Goal: Task Accomplishment & Management: Complete application form

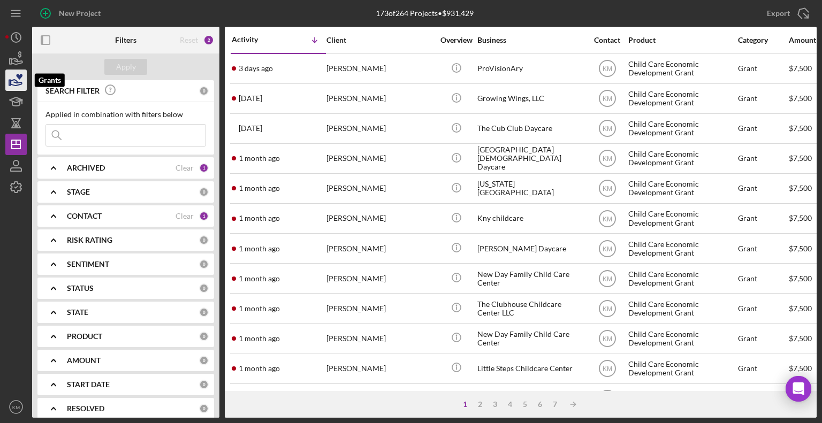
click at [19, 79] on icon "button" at bounding box center [19, 77] width 6 height 6
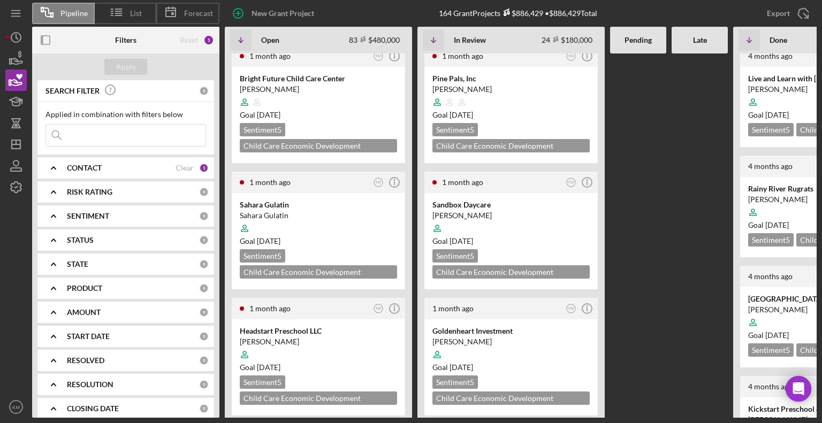
scroll to position [815, 0]
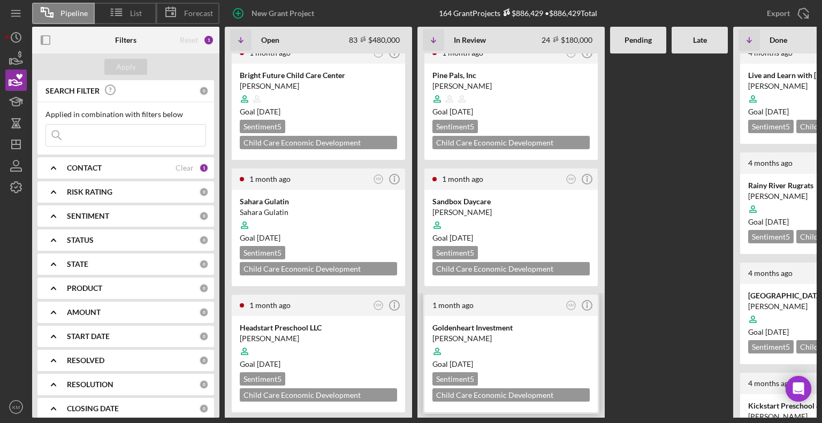
click at [546, 359] on div "Goal 3 months from now" at bounding box center [510, 364] width 157 height 11
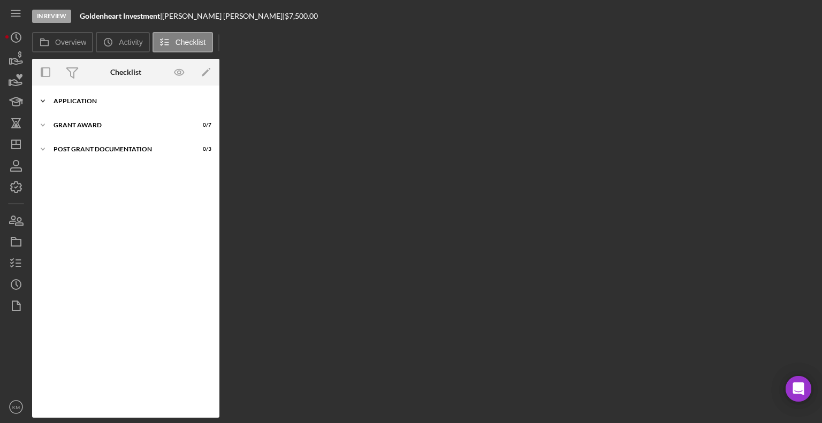
click at [40, 102] on icon "Icon/Expander" at bounding box center [42, 100] width 21 height 21
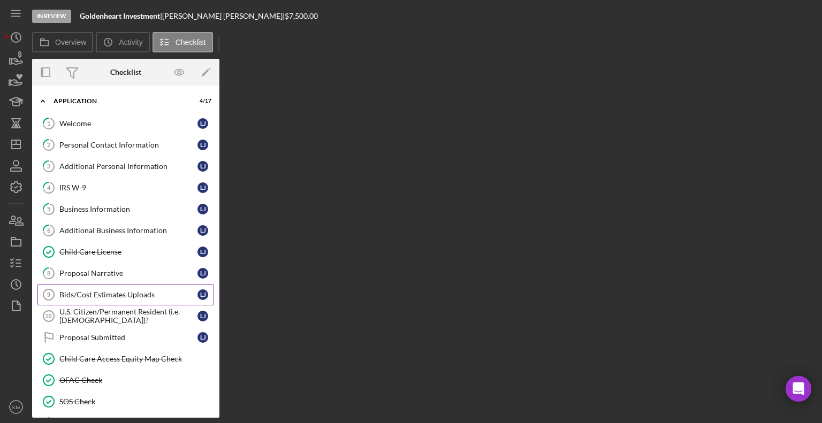
click at [101, 294] on div "Bids/Cost Estimates Uploads" at bounding box center [128, 294] width 138 height 9
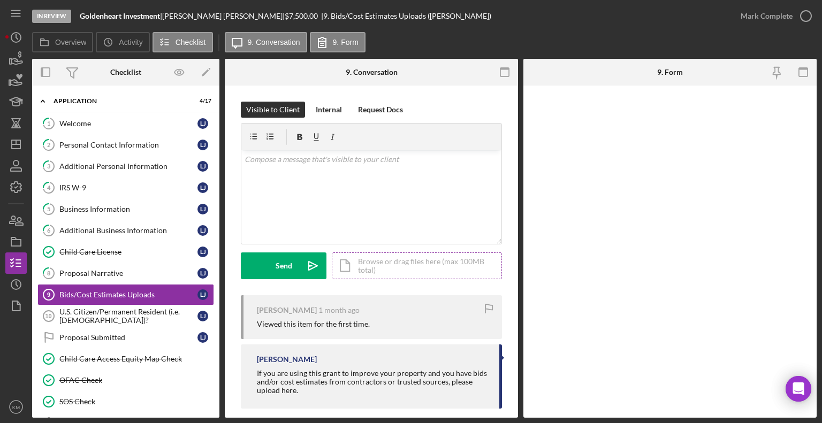
click at [393, 267] on div "Icon/Document Browse or drag files here (max 100MB total) Tap to choose files o…" at bounding box center [417, 265] width 170 height 27
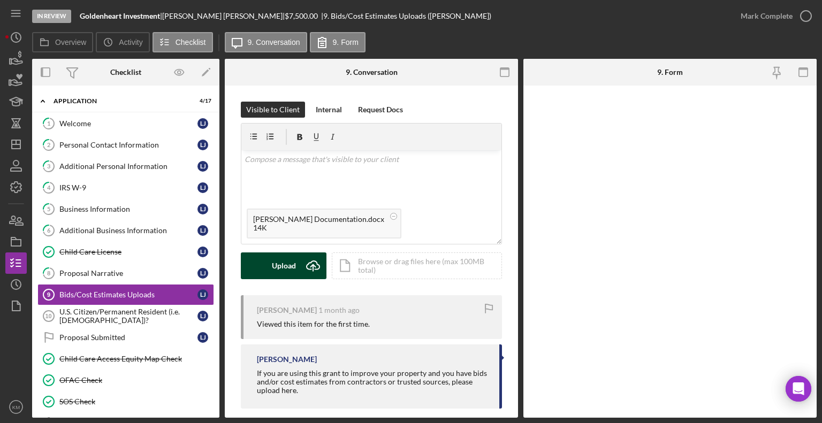
click at [269, 267] on button "Upload Icon/Upload" at bounding box center [284, 265] width 86 height 27
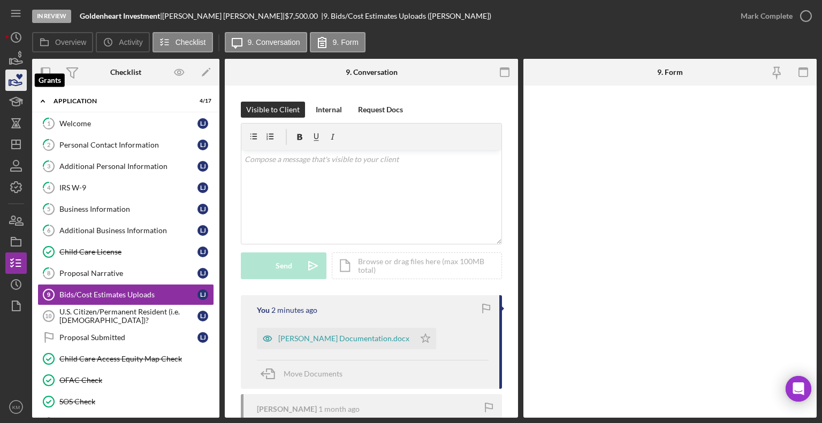
click at [19, 81] on icon "button" at bounding box center [16, 80] width 27 height 27
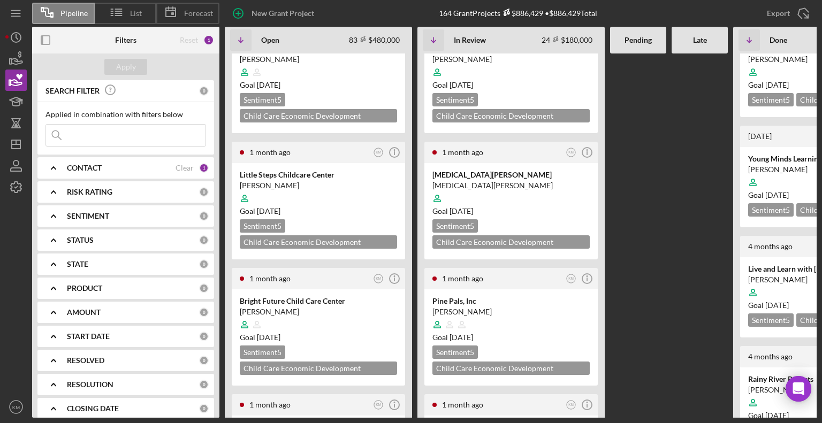
scroll to position [577, 0]
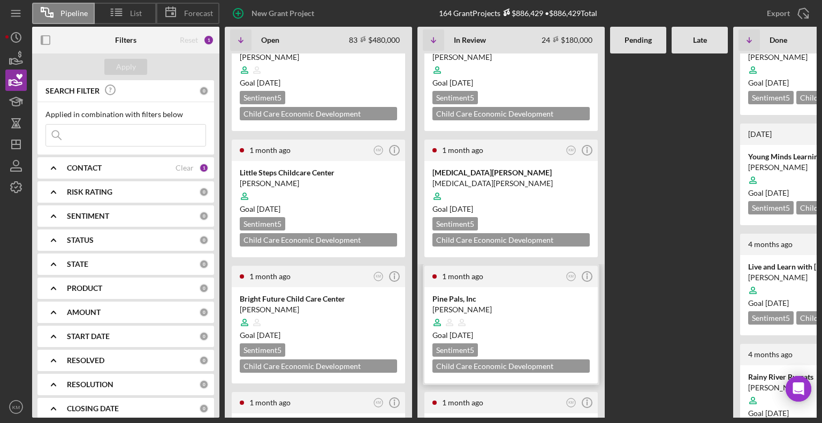
click at [547, 330] on div "Goal 3 months from now" at bounding box center [510, 335] width 157 height 11
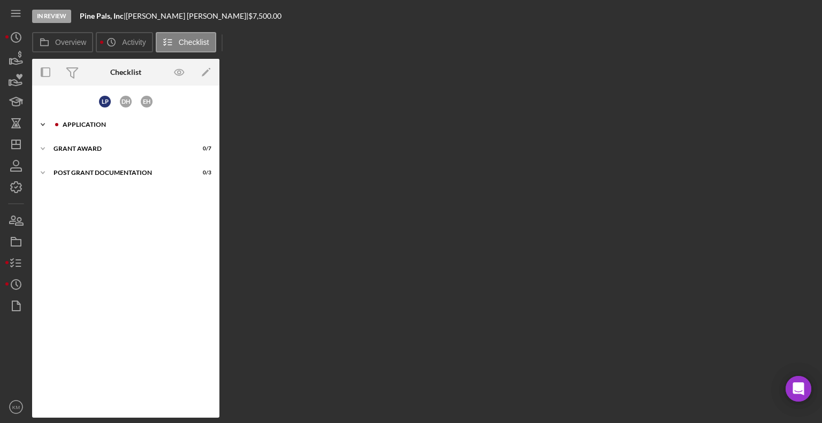
click at [40, 123] on icon "Icon/Expander" at bounding box center [42, 124] width 21 height 21
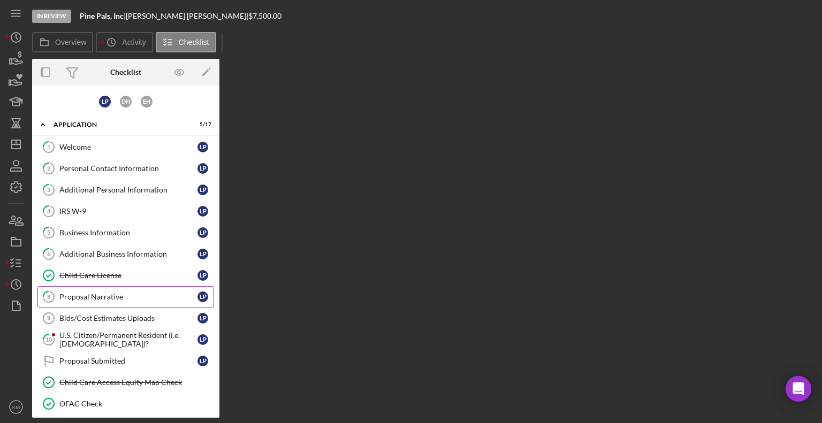
click at [99, 293] on div "Proposal Narrative" at bounding box center [128, 297] width 138 height 9
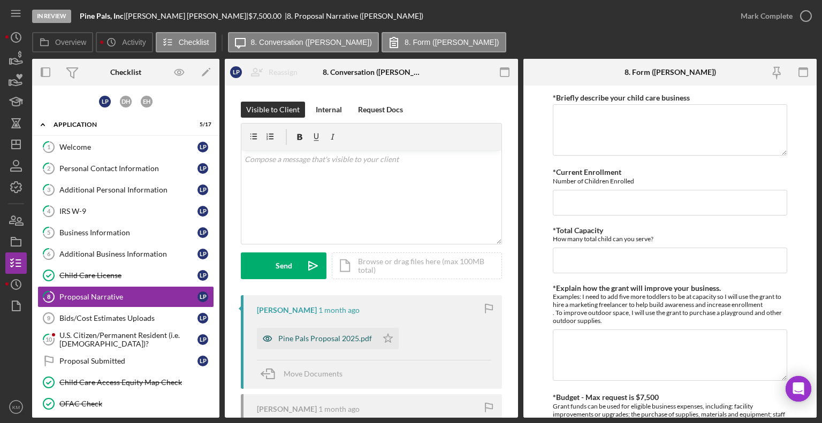
click at [357, 338] on div "Pine Pals Proposal 2025.pdf" at bounding box center [325, 338] width 94 height 9
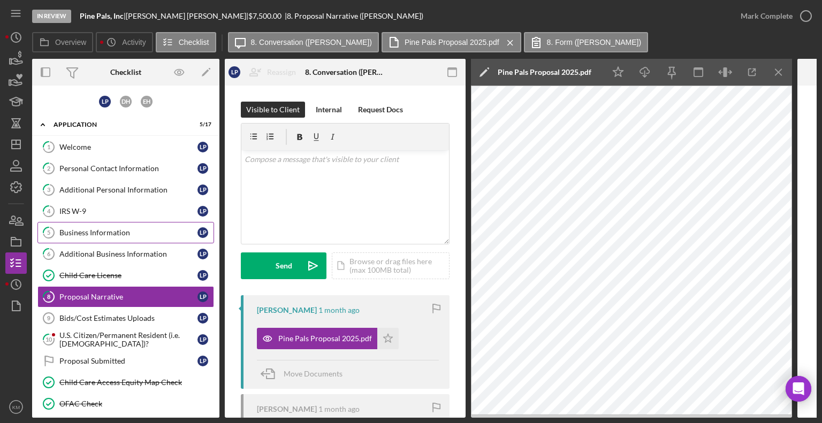
click at [121, 235] on div "Business Information" at bounding box center [128, 232] width 138 height 9
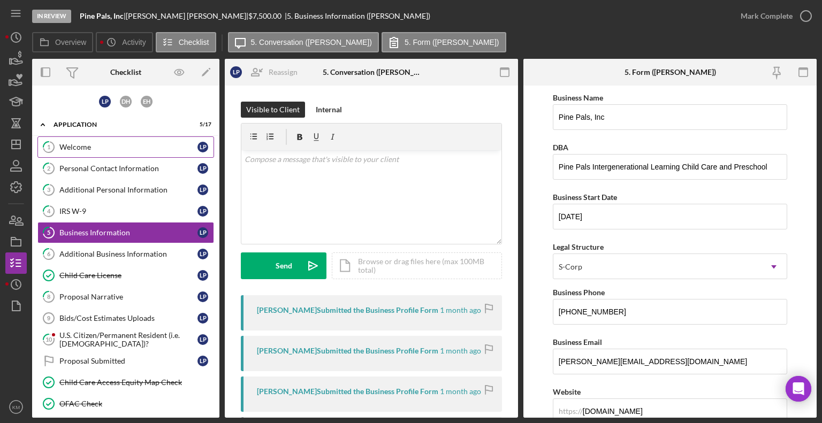
click at [122, 141] on link "1 Welcome L P" at bounding box center [125, 146] width 177 height 21
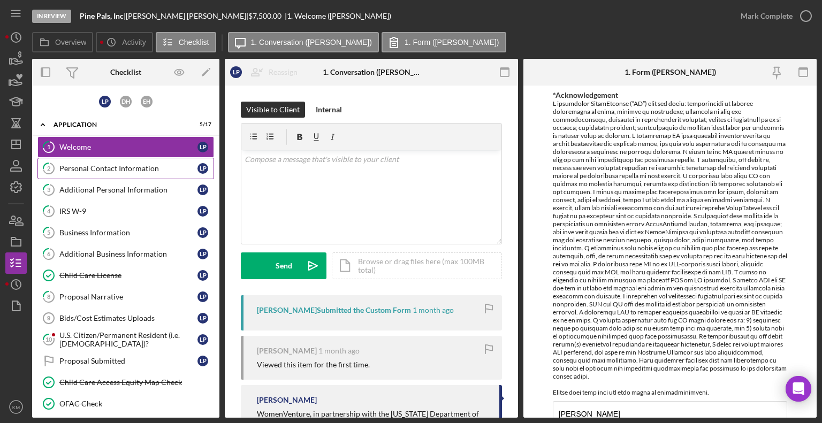
click at [105, 167] on div "Personal Contact Information" at bounding box center [128, 168] width 138 height 9
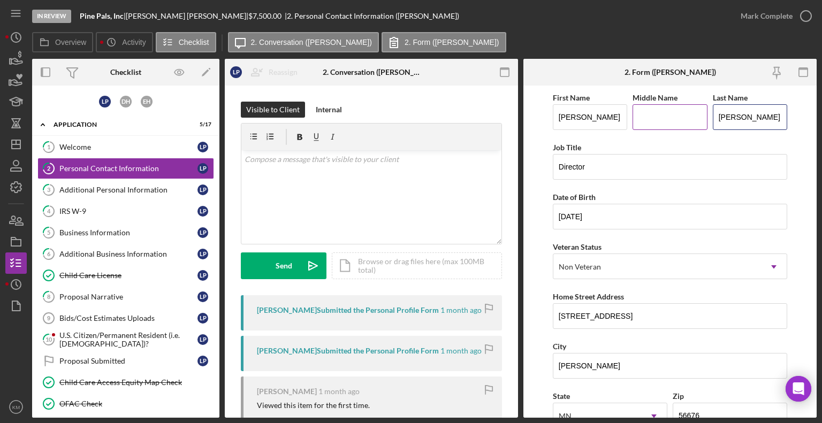
drag, startPoint x: 775, startPoint y: 114, endPoint x: 704, endPoint y: 109, distance: 70.8
click at [704, 109] on div "First Name Lydia Middle Name Last Name Pietruszewski" at bounding box center [670, 116] width 234 height 50
click at [109, 208] on div "IRS W-9" at bounding box center [128, 211] width 138 height 9
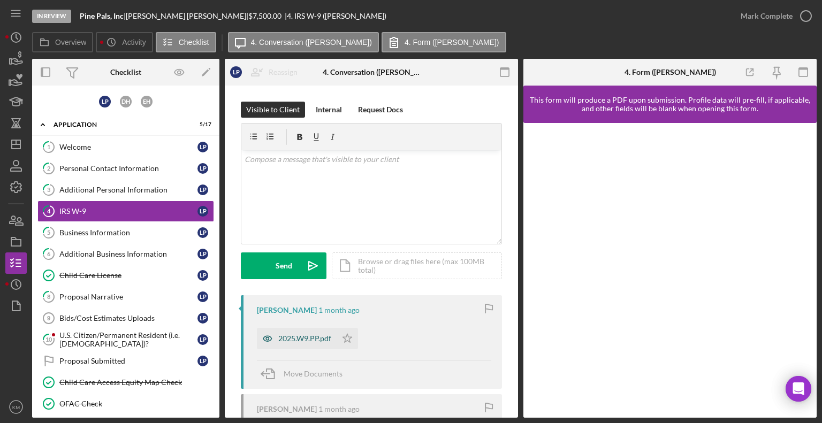
click at [305, 340] on div "2025.W9.PP.pdf" at bounding box center [304, 338] width 53 height 9
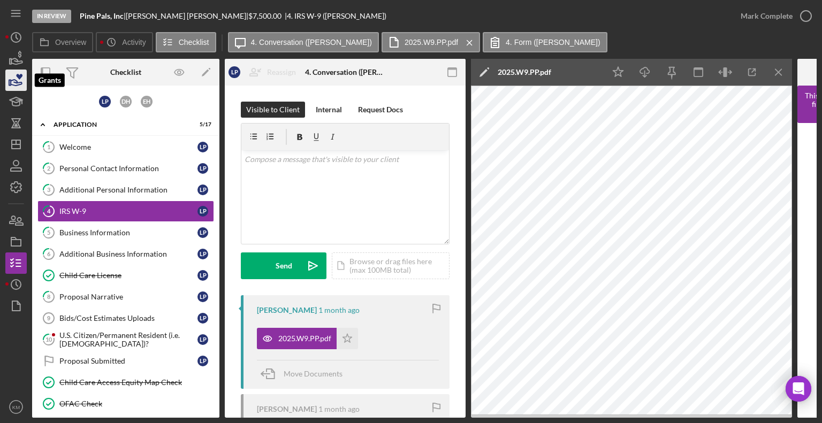
click at [24, 87] on icon "button" at bounding box center [16, 80] width 27 height 27
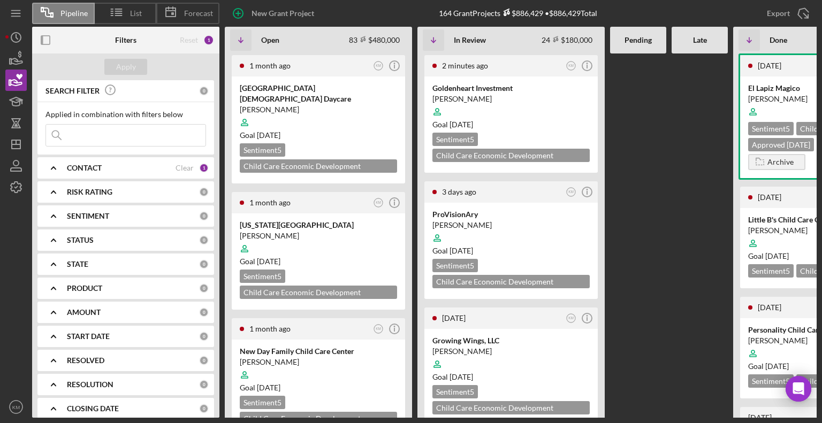
click at [5, 70] on button "Grants" at bounding box center [15, 80] width 21 height 21
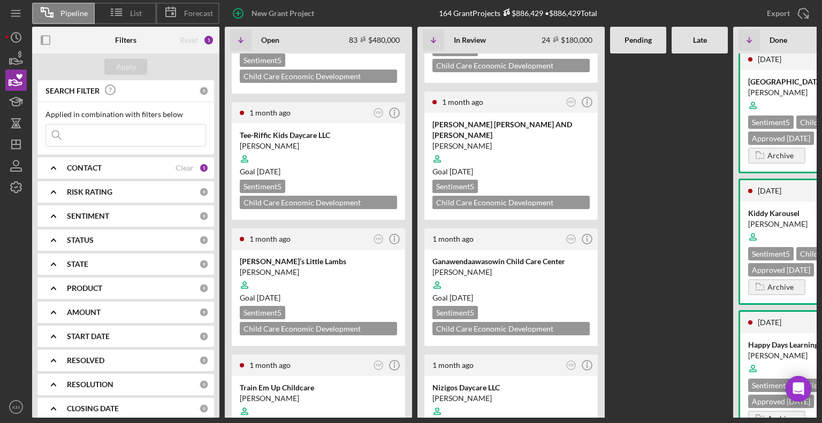
scroll to position [1408, 0]
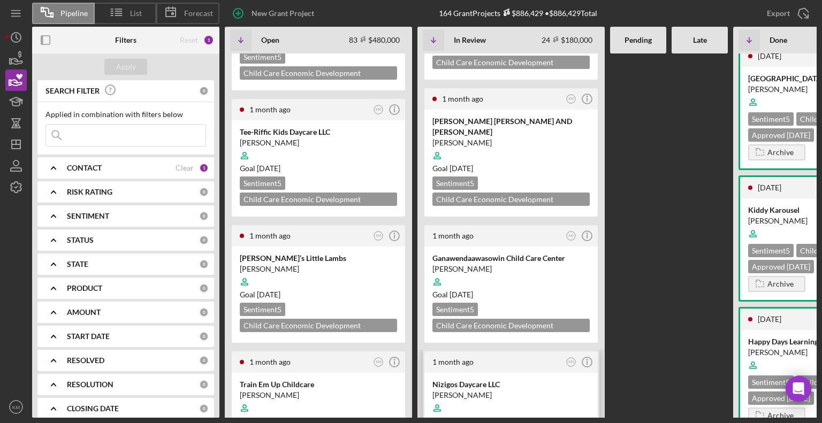
click at [532, 398] on div at bounding box center [510, 408] width 157 height 20
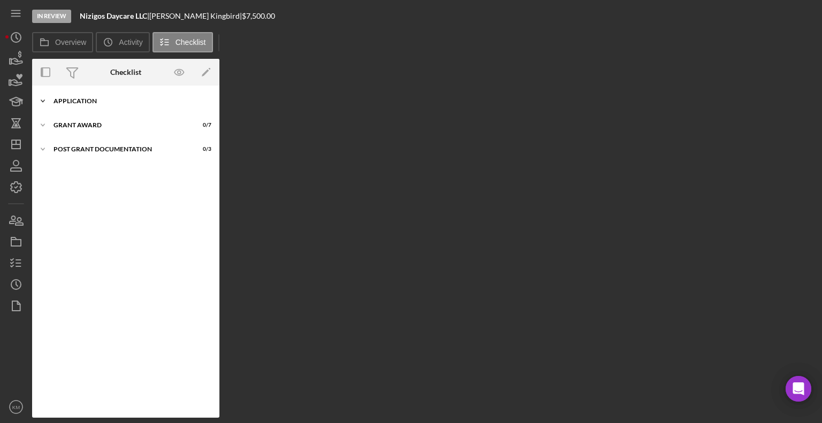
click at [43, 100] on icon "Icon/Expander" at bounding box center [42, 100] width 21 height 21
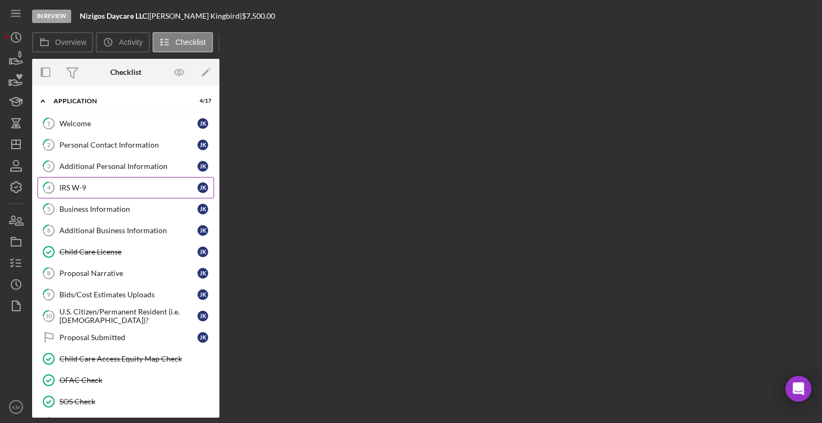
click at [59, 183] on div "IRS W-9" at bounding box center [128, 187] width 138 height 9
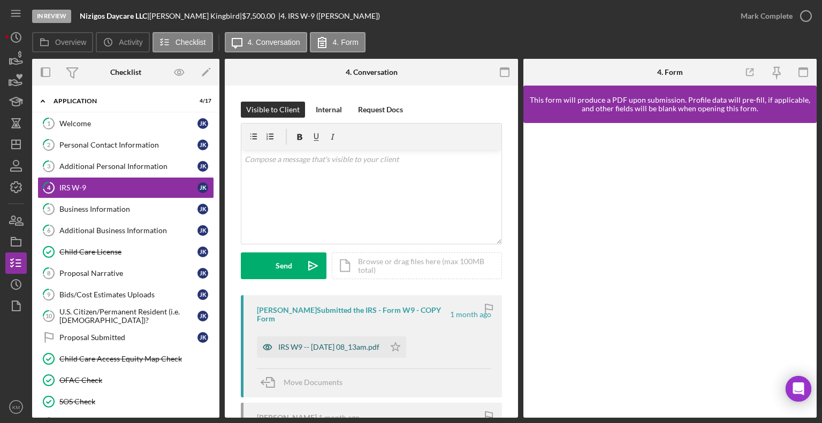
click at [306, 357] on div "IRS W9 -- 2025-07-16 08_13am.pdf" at bounding box center [321, 346] width 128 height 21
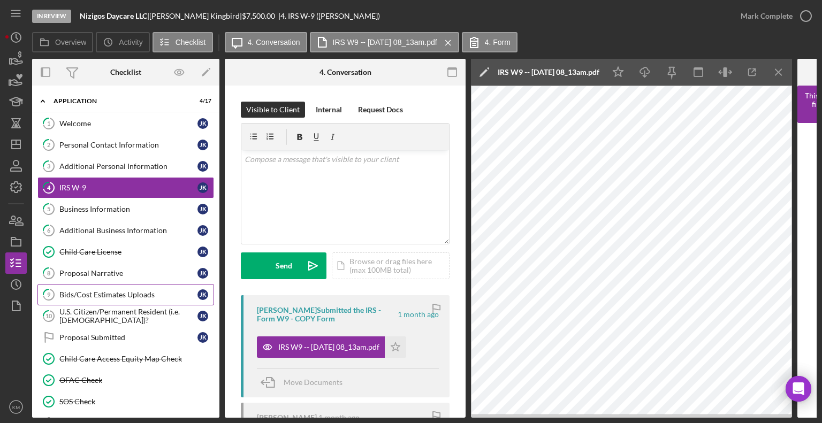
click at [88, 286] on link "9 Bids/Cost Estimates Uploads J K" at bounding box center [125, 294] width 177 height 21
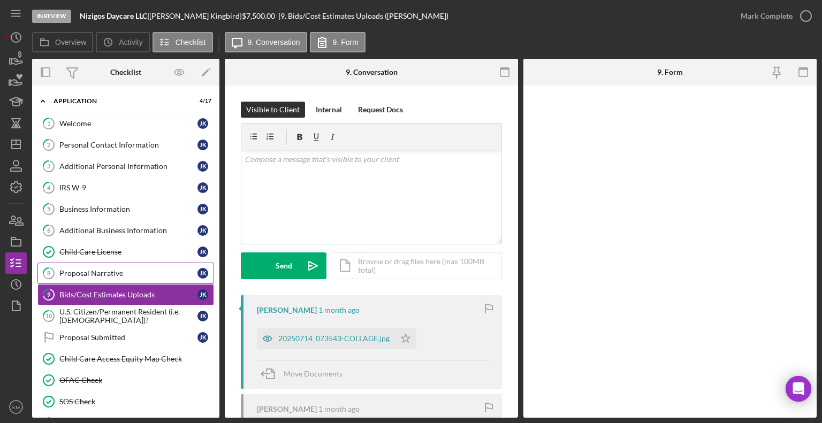
click at [92, 270] on div "Proposal Narrative" at bounding box center [128, 273] width 138 height 9
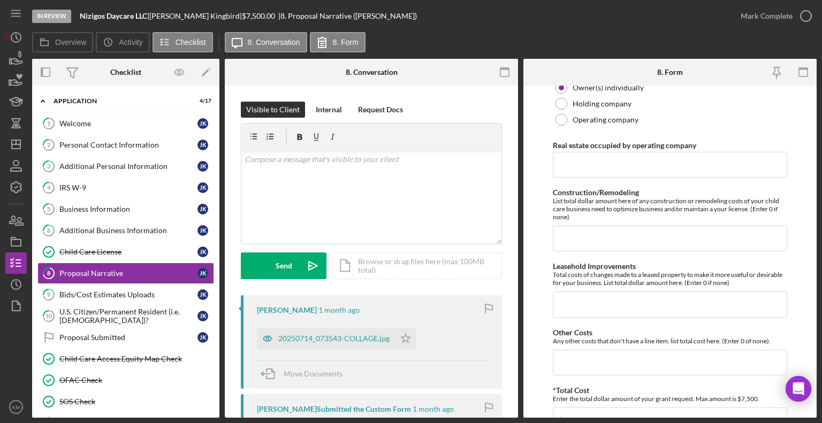
scroll to position [804, 0]
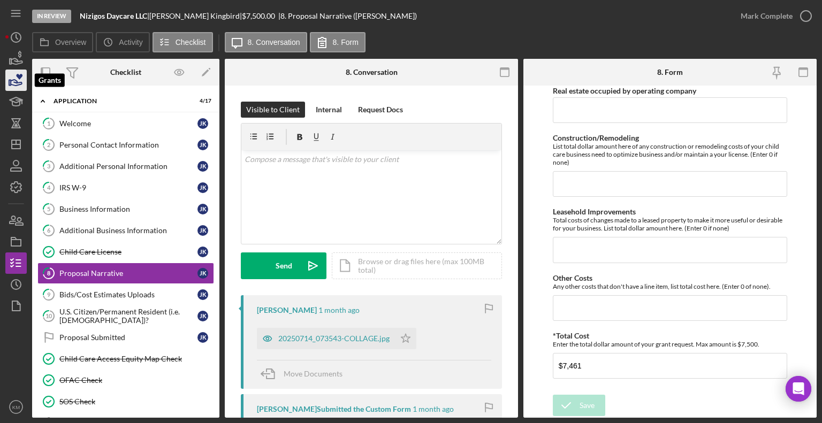
click at [19, 81] on icon "button" at bounding box center [16, 80] width 27 height 27
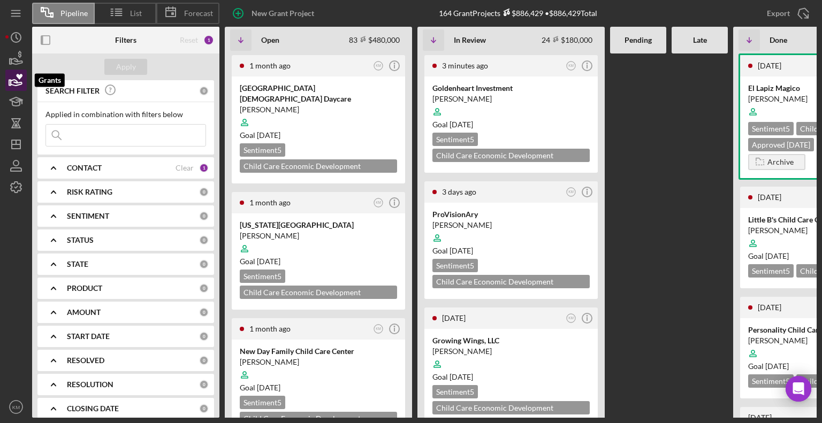
click at [15, 75] on icon "button" at bounding box center [16, 80] width 27 height 27
click at [17, 80] on icon "button" at bounding box center [16, 80] width 27 height 27
click at [557, 133] on div "Sentiment 5 Child Care Economic Development Grant $7,500" at bounding box center [510, 147] width 157 height 29
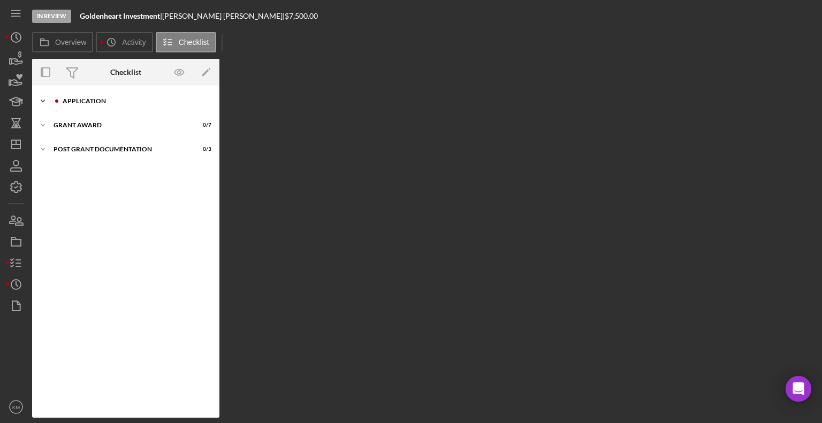
click at [56, 104] on div "Icon/Expander Application 4 / 17" at bounding box center [125, 100] width 187 height 21
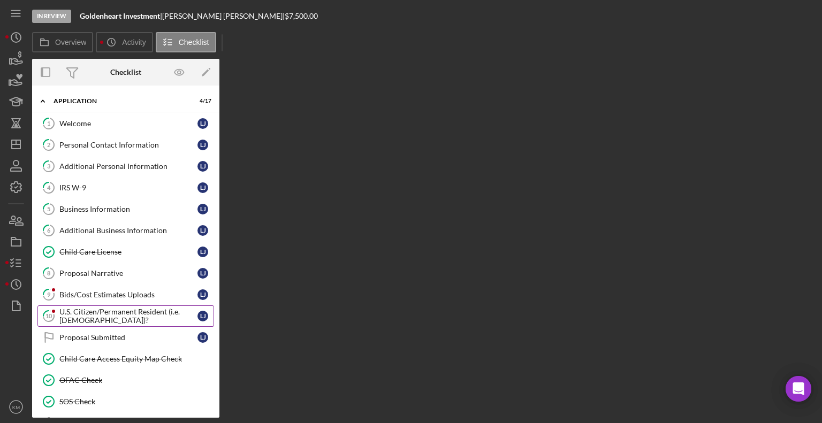
click at [106, 309] on div "U.S. Citizen/Permanent Resident (i.e. [DEMOGRAPHIC_DATA])?" at bounding box center [128, 316] width 138 height 17
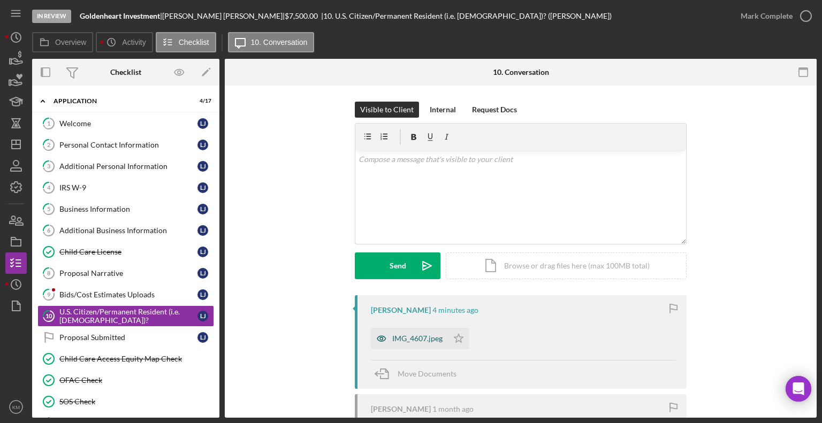
click at [433, 340] on div "IMG_4607.jpeg" at bounding box center [417, 338] width 50 height 9
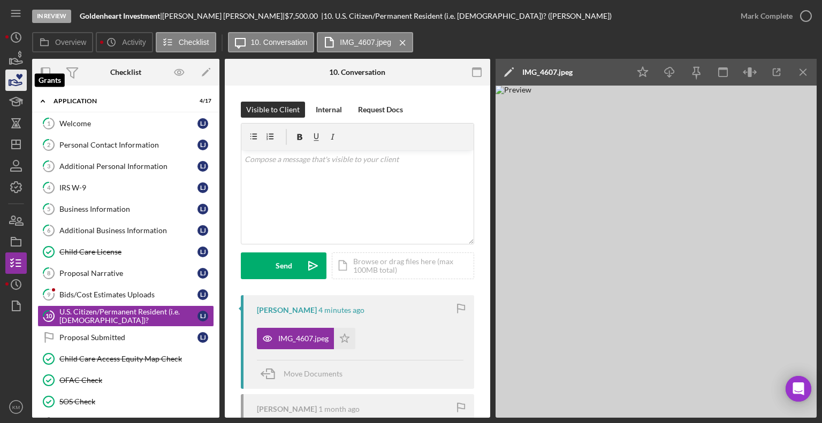
click at [9, 84] on polygon "button" at bounding box center [10, 82] width 2 height 5
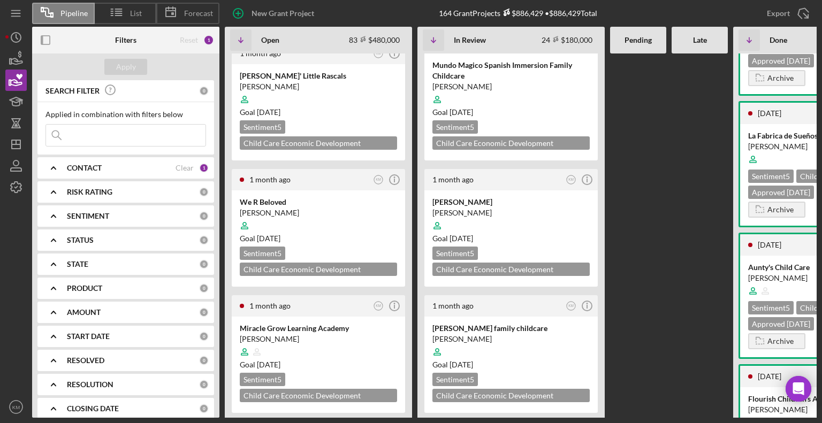
scroll to position [2019, 0]
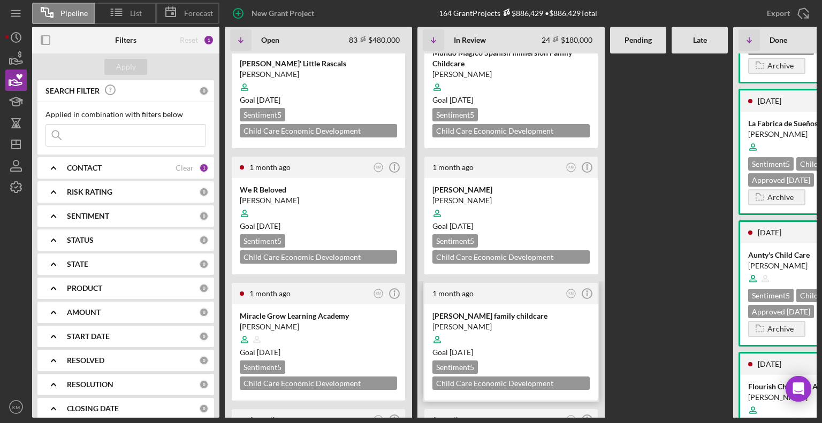
click at [555, 361] on div "Sentiment 5 Child Care Economic Development Grant $7,500" at bounding box center [510, 375] width 157 height 29
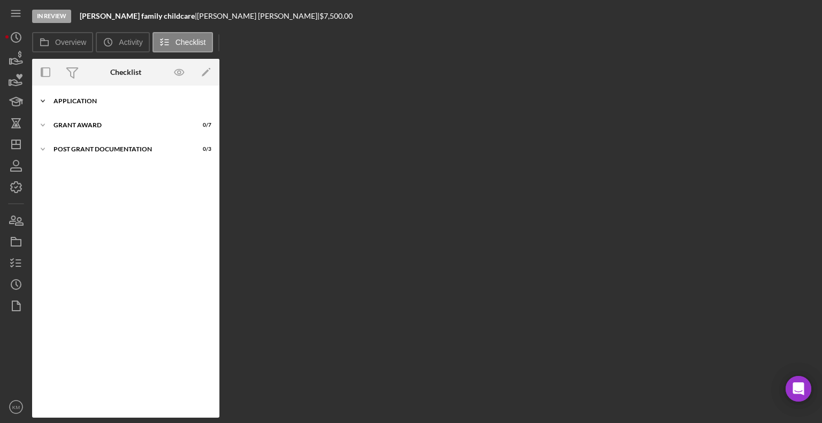
click at [45, 101] on icon "Icon/Expander" at bounding box center [42, 100] width 21 height 21
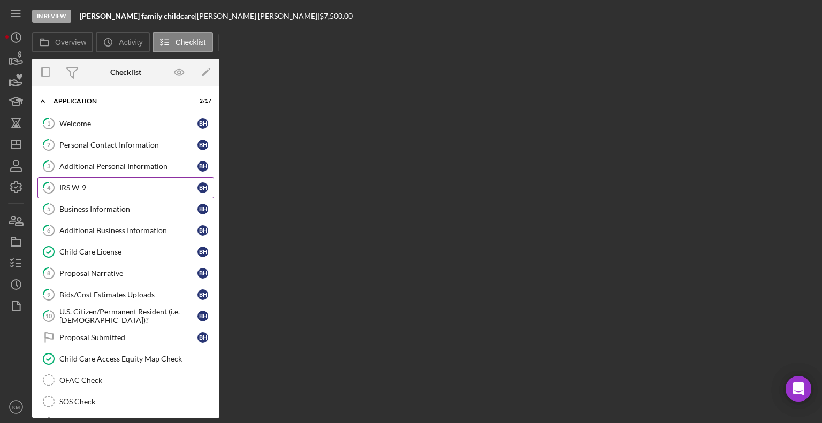
click at [57, 191] on icon "4" at bounding box center [48, 187] width 27 height 27
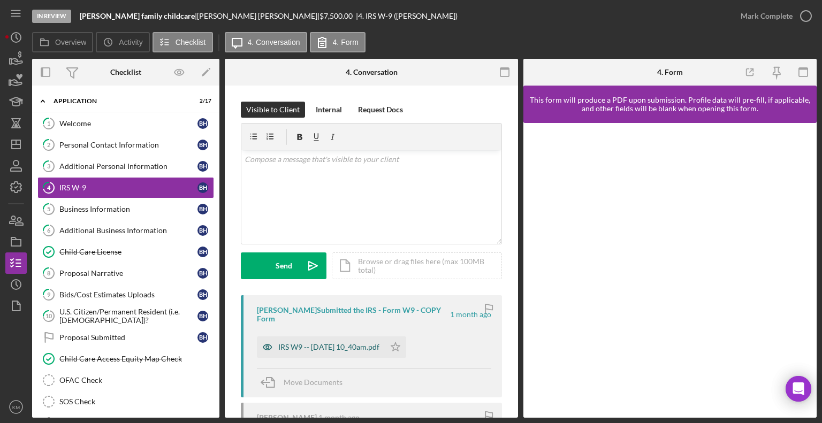
click at [385, 348] on div "IRS W9 -- 2025-07-14 10_40am.pdf" at bounding box center [321, 346] width 128 height 21
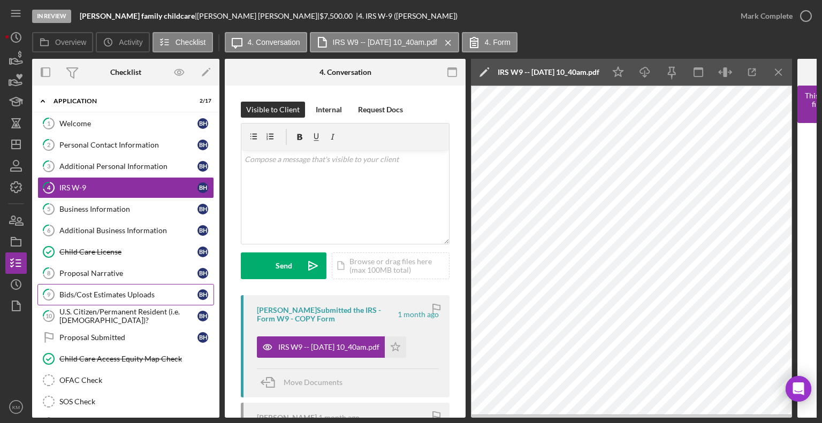
click at [141, 290] on div "Bids/Cost Estimates Uploads" at bounding box center [128, 294] width 138 height 9
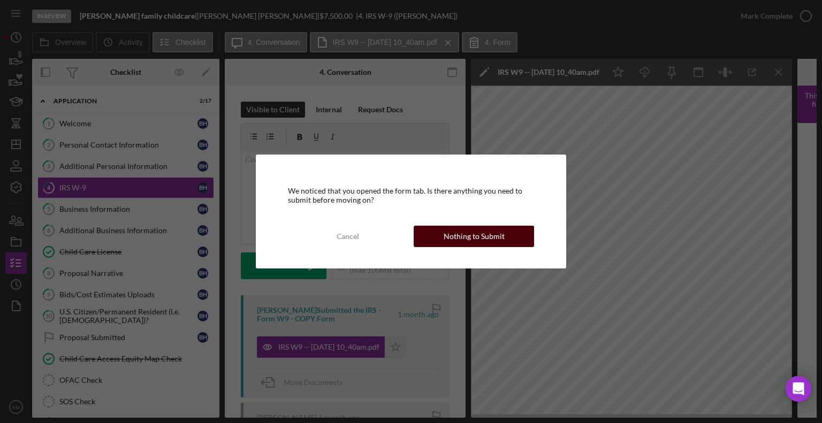
click at [499, 237] on div "Nothing to Submit" at bounding box center [473, 236] width 61 height 21
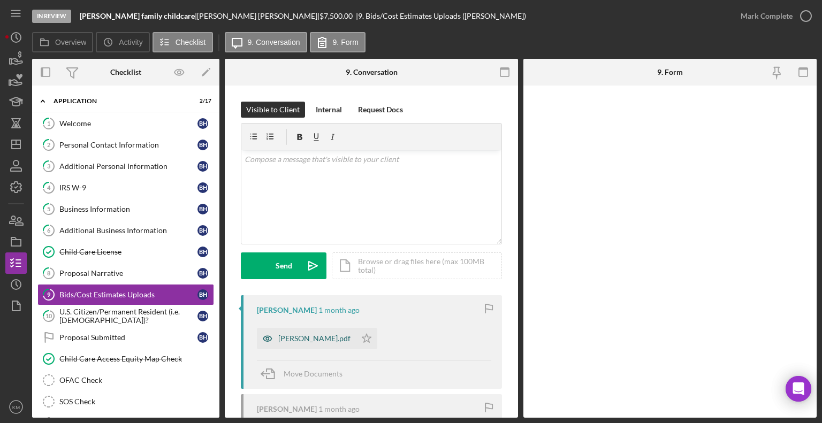
click at [308, 338] on div "brittney.pdf" at bounding box center [314, 338] width 72 height 9
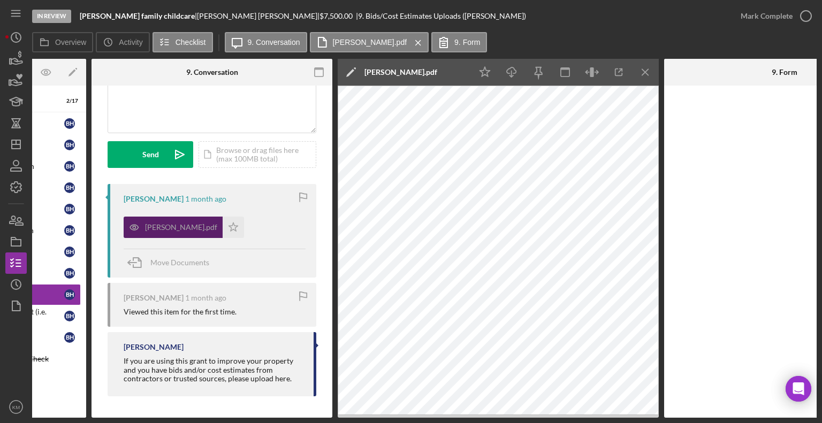
scroll to position [0, 101]
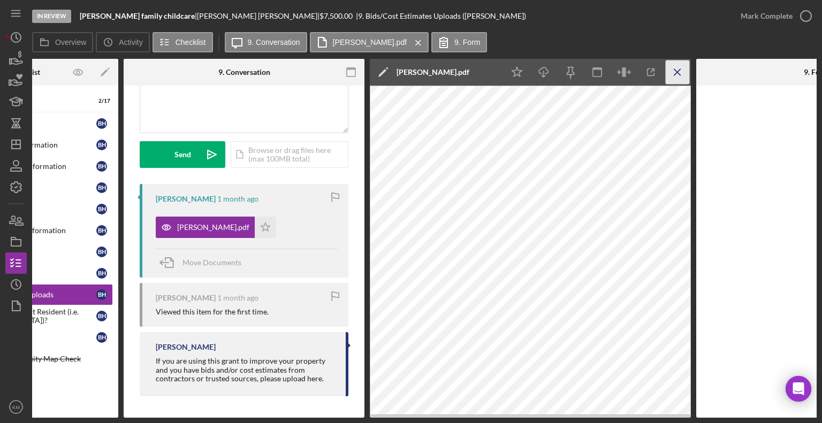
click at [678, 68] on icon "Icon/Menu Close" at bounding box center [677, 72] width 24 height 24
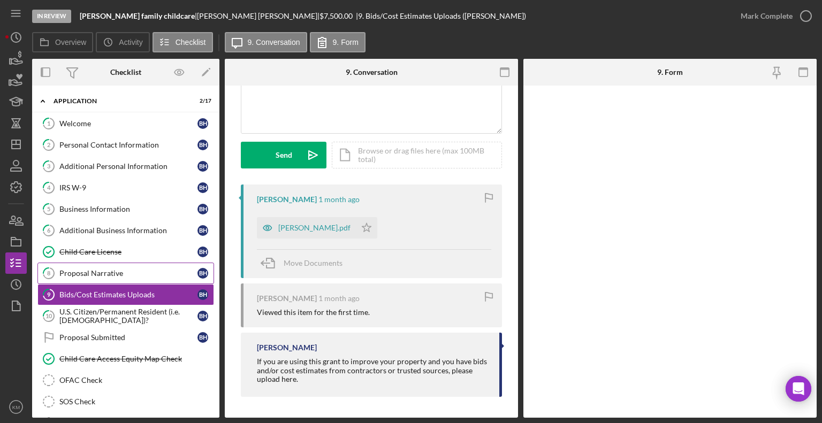
click at [121, 272] on div "Proposal Narrative" at bounding box center [128, 273] width 138 height 9
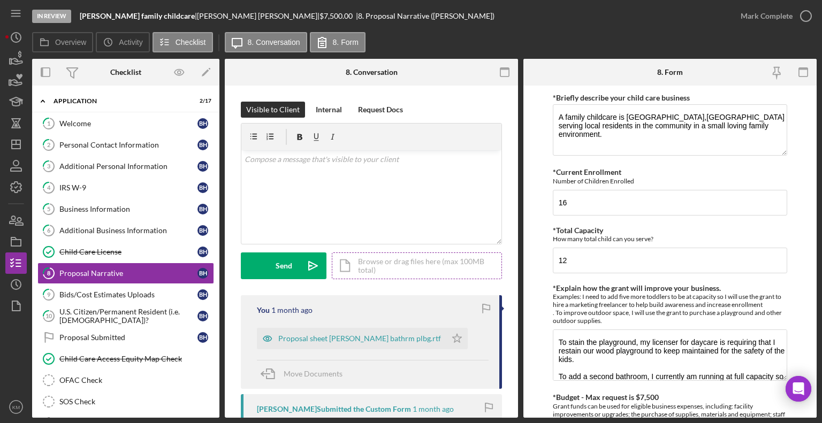
click at [487, 278] on div "Icon/Document Browse or drag files here (max 100MB total) Tap to choose files o…" at bounding box center [417, 265] width 170 height 27
click at [379, 339] on div "Proposal sheet Garrett Haglund bathrm plbg.rtf" at bounding box center [359, 338] width 163 height 9
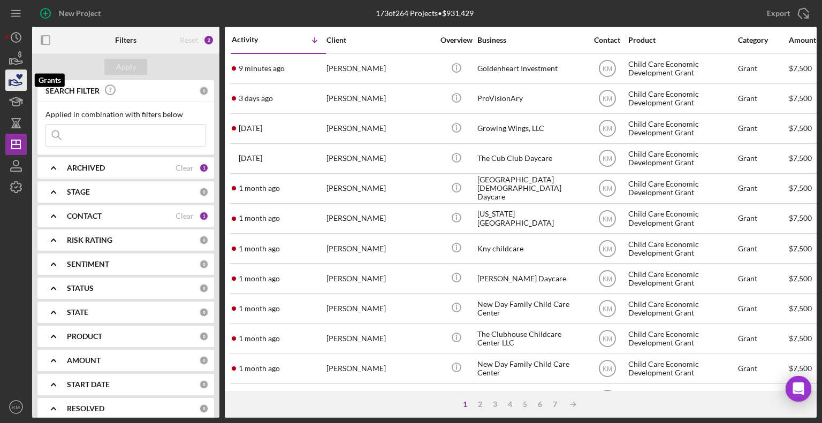
click at [19, 82] on icon "button" at bounding box center [16, 83] width 11 height 6
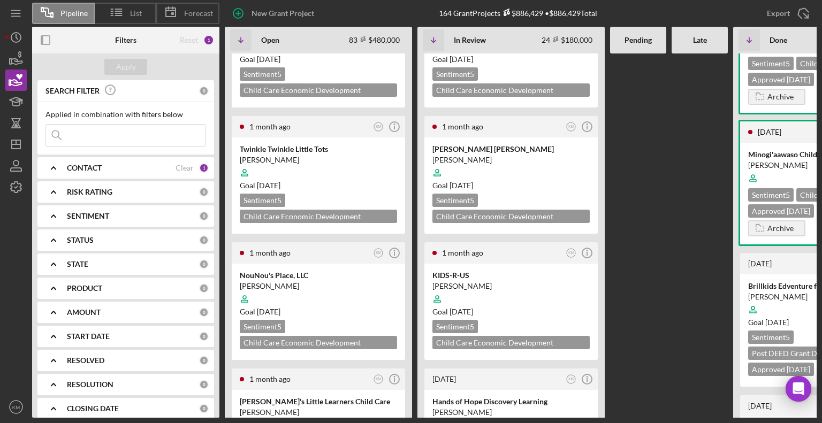
scroll to position [2480, 0]
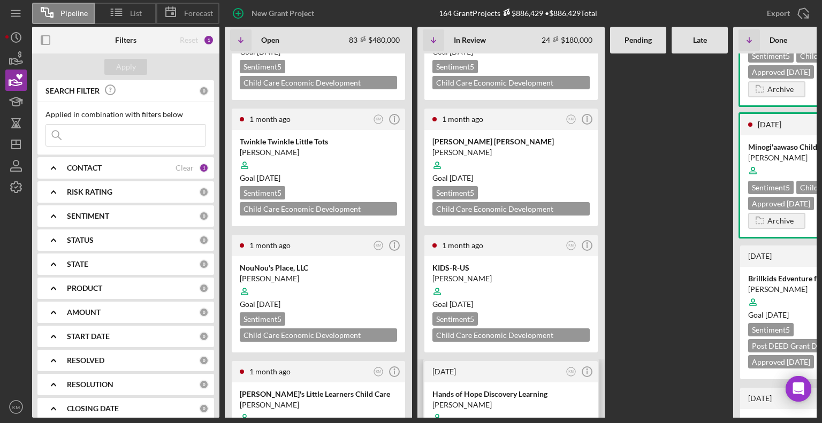
click at [562, 423] on div "Goal [DATE]" at bounding box center [510, 430] width 157 height 11
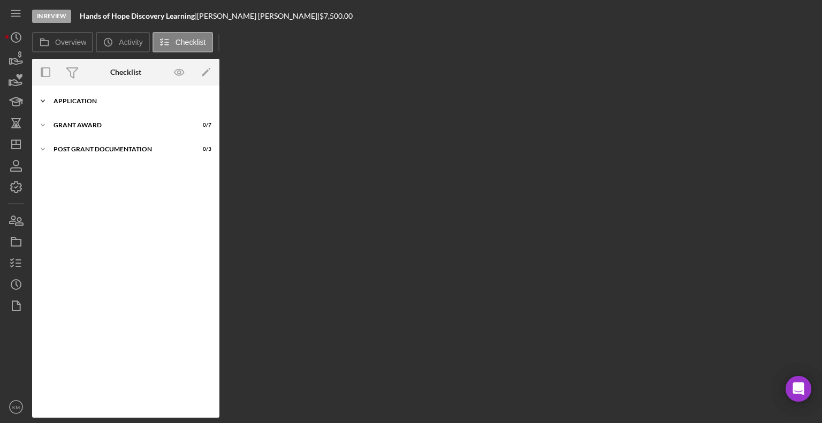
click at [42, 102] on polyline at bounding box center [42, 101] width 3 height 2
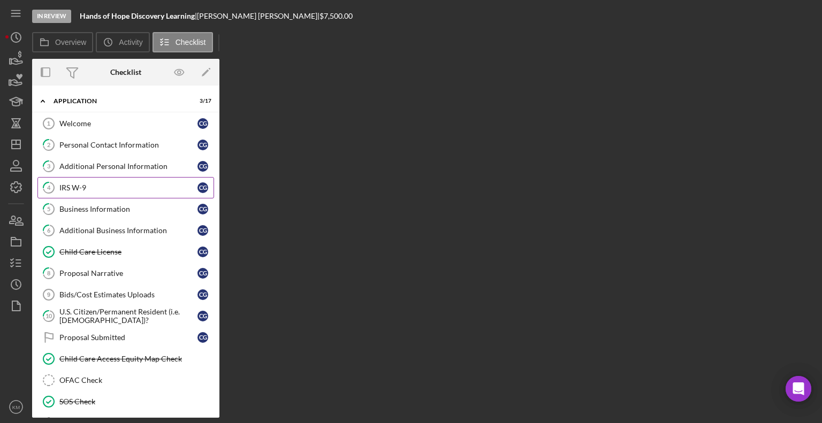
click at [78, 183] on div "IRS W-9" at bounding box center [128, 187] width 138 height 9
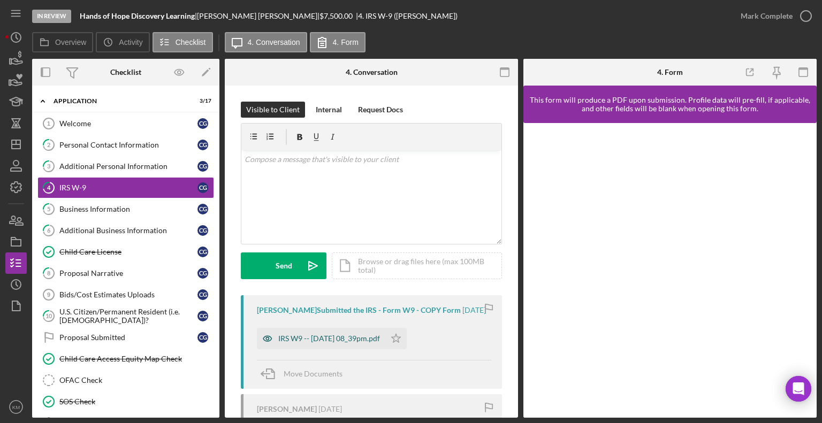
click at [343, 339] on div "IRS W9 -- [DATE] 08_39pm.pdf" at bounding box center [321, 338] width 128 height 21
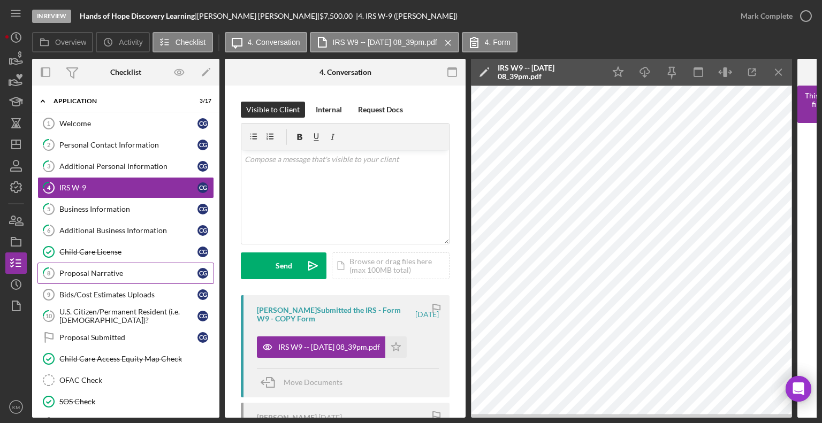
click at [97, 271] on div "Proposal Narrative" at bounding box center [128, 273] width 138 height 9
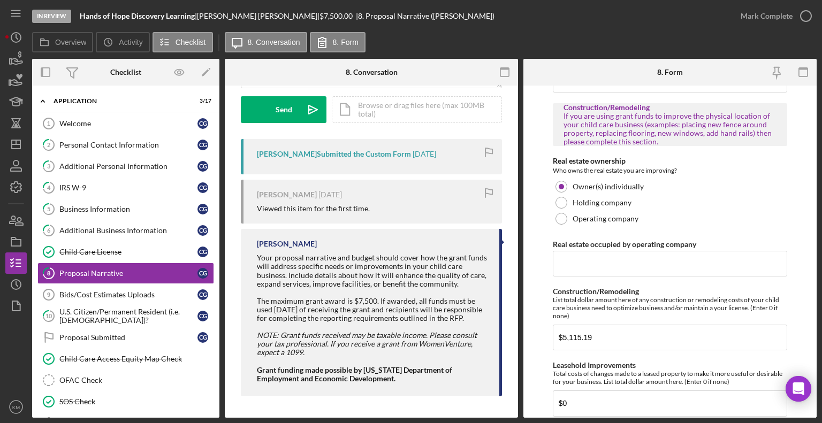
scroll to position [676, 0]
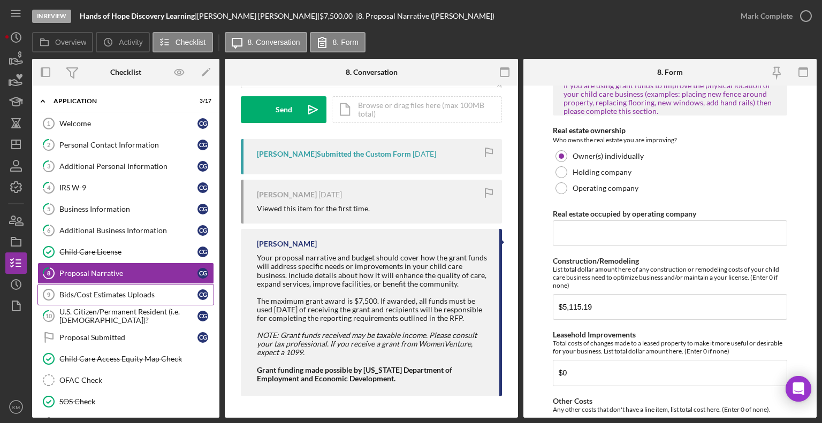
click at [138, 294] on div "Bids/Cost Estimates Uploads" at bounding box center [128, 294] width 138 height 9
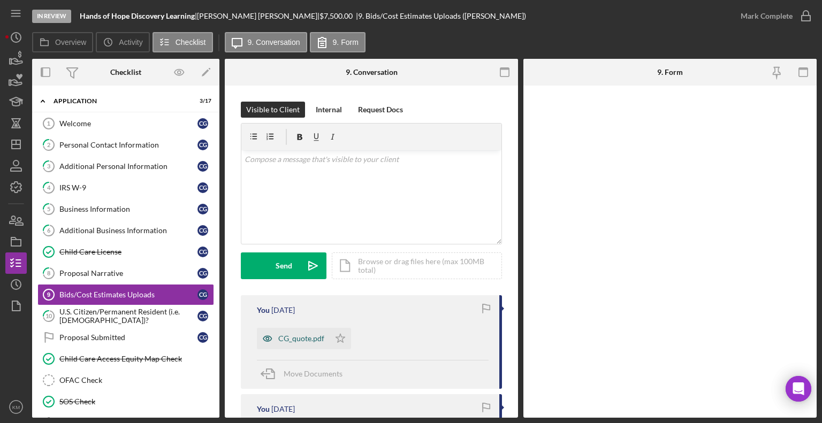
click at [312, 334] on div "CG_quote.pdf" at bounding box center [301, 338] width 46 height 9
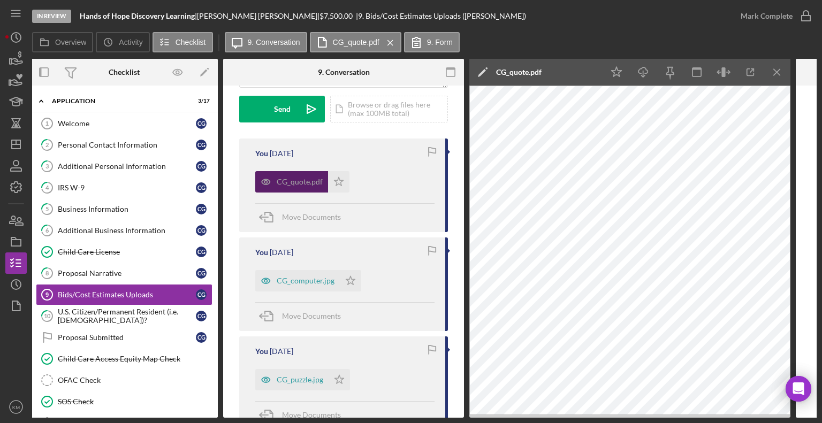
scroll to position [157, 0]
click at [317, 280] on div "CG_computer.jpg" at bounding box center [306, 280] width 58 height 9
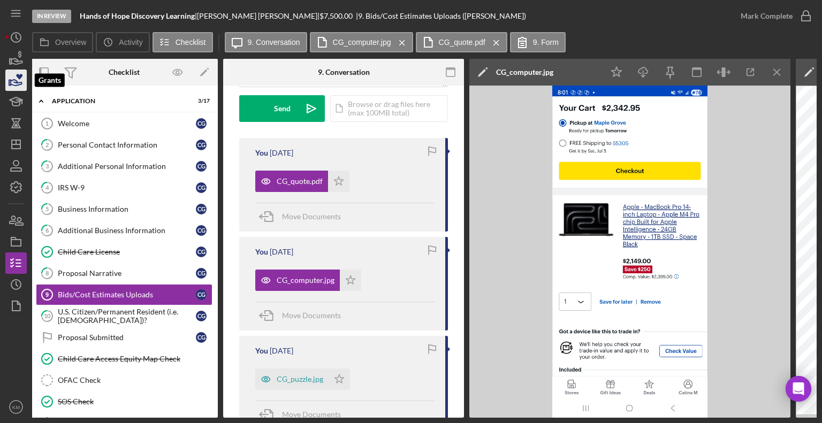
click at [17, 76] on icon "button" at bounding box center [19, 77] width 6 height 6
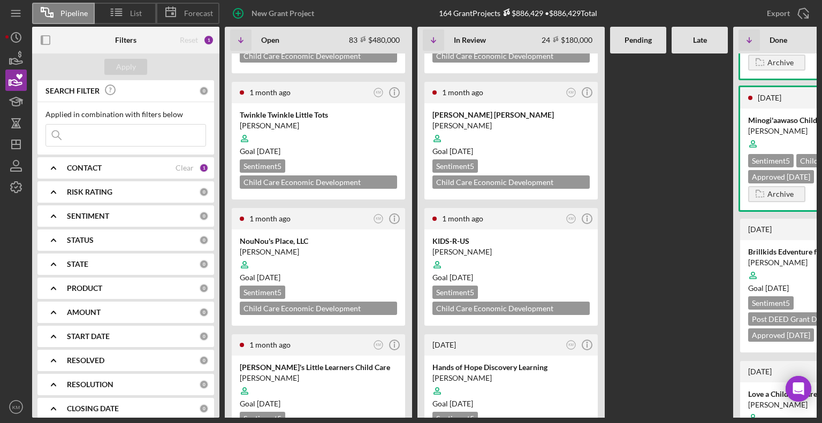
scroll to position [2570, 0]
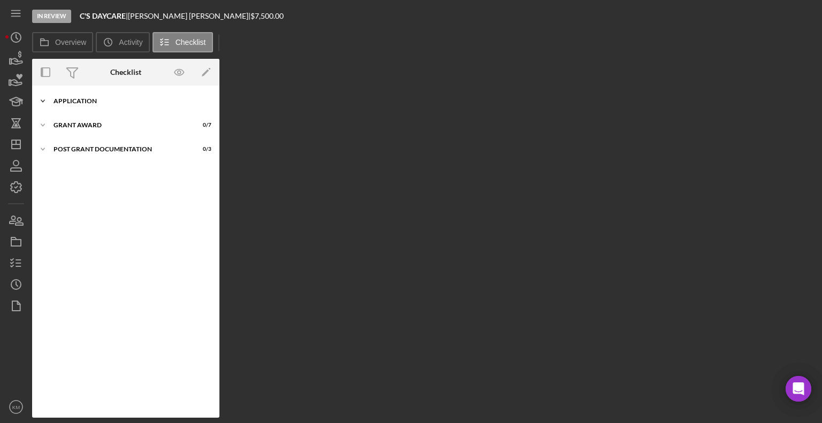
click at [45, 101] on icon "Icon/Expander" at bounding box center [42, 100] width 21 height 21
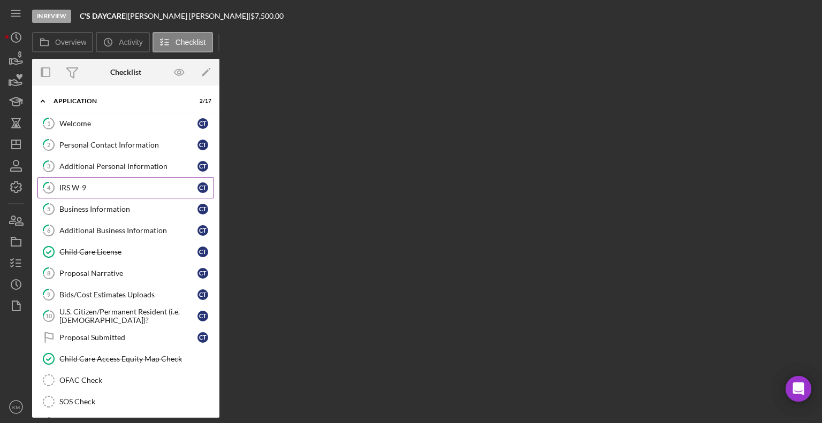
click at [88, 188] on div "IRS W-9" at bounding box center [128, 187] width 138 height 9
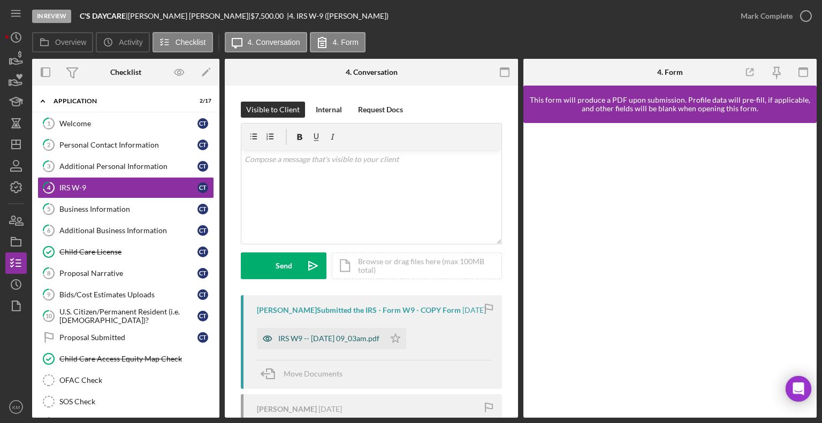
click at [333, 343] on div "IRS W9 -- [DATE] 09_03am.pdf" at bounding box center [328, 338] width 101 height 9
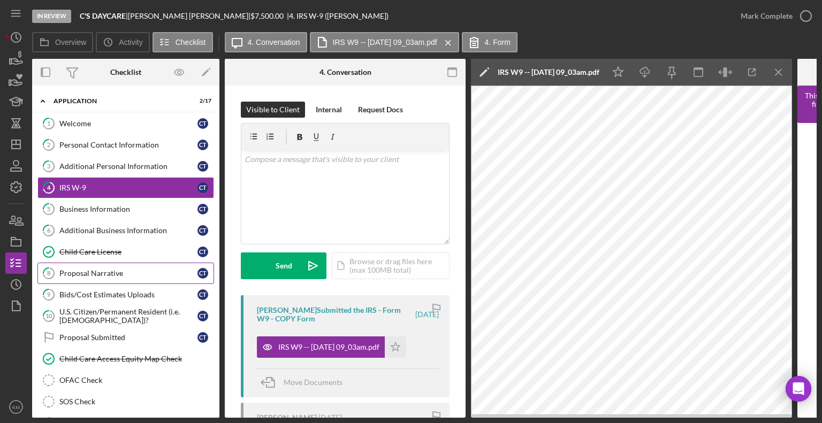
click at [116, 278] on link "8 Proposal Narrative C T" at bounding box center [125, 273] width 177 height 21
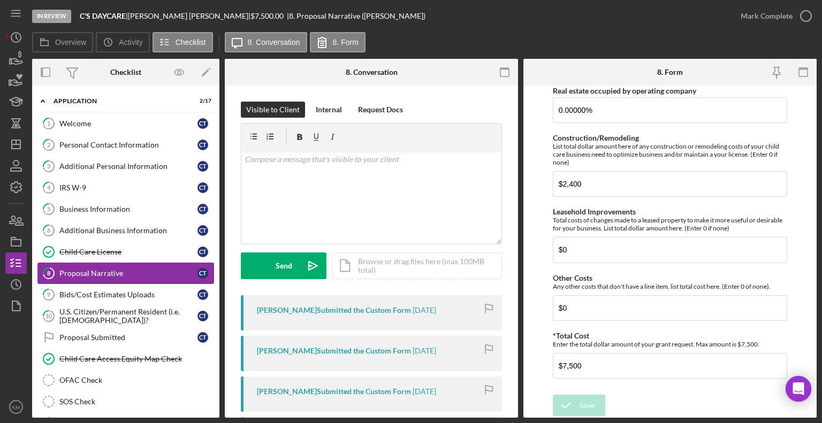
scroll to position [804, 0]
click at [75, 288] on link "9 Bids/Cost Estimates Uploads C T" at bounding box center [125, 294] width 177 height 21
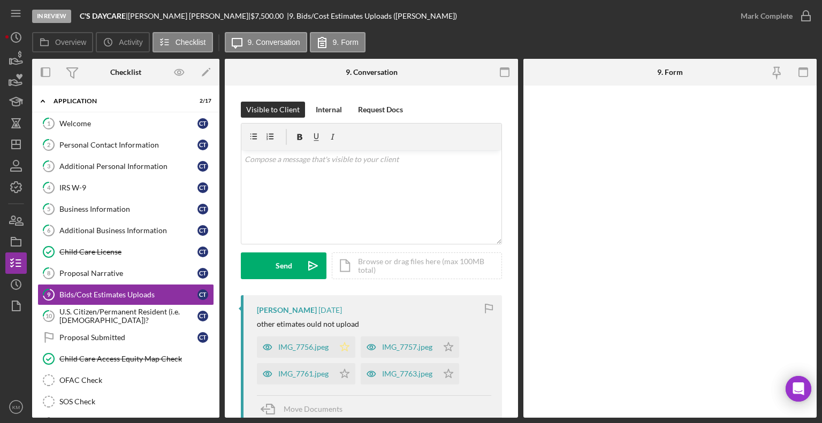
click at [338, 351] on icon "Icon/Star" at bounding box center [344, 346] width 21 height 21
click at [311, 347] on div "IMG_7756.jpeg" at bounding box center [303, 347] width 50 height 9
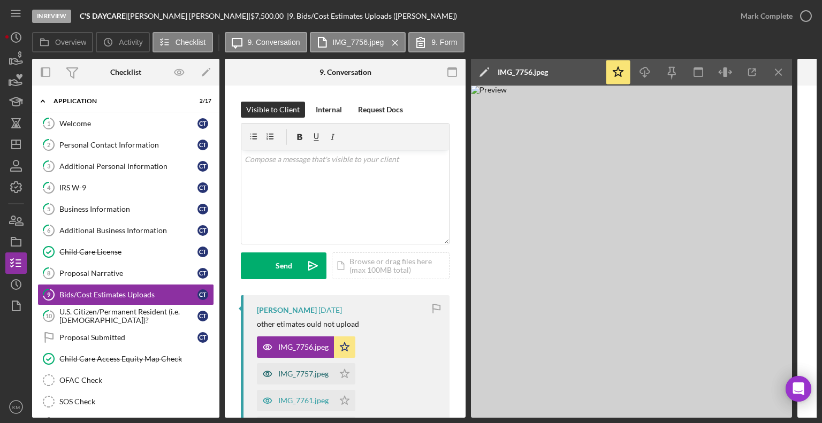
click at [318, 372] on div "IMG_7757.jpeg" at bounding box center [303, 374] width 50 height 9
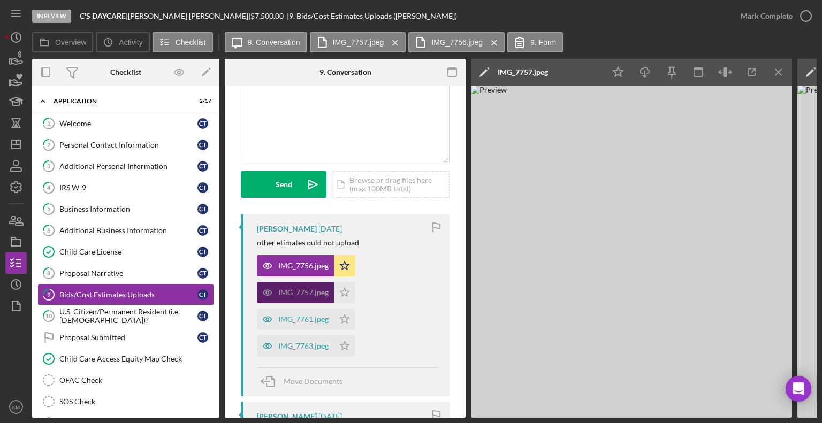
scroll to position [83, 0]
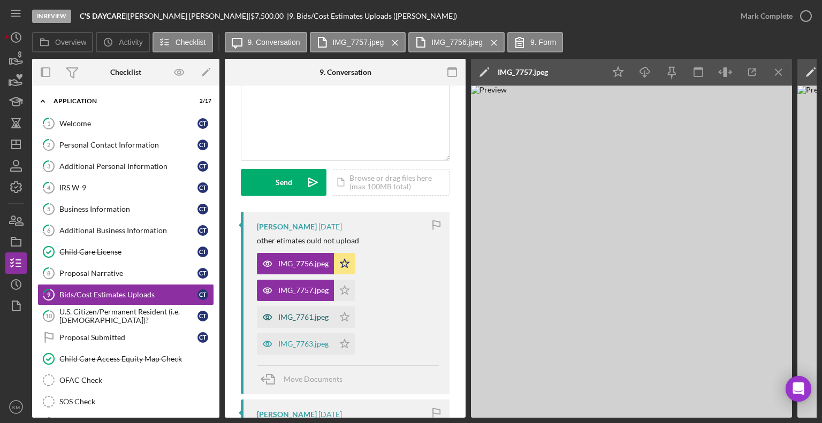
click at [318, 316] on div "IMG_7761.jpeg" at bounding box center [303, 317] width 50 height 9
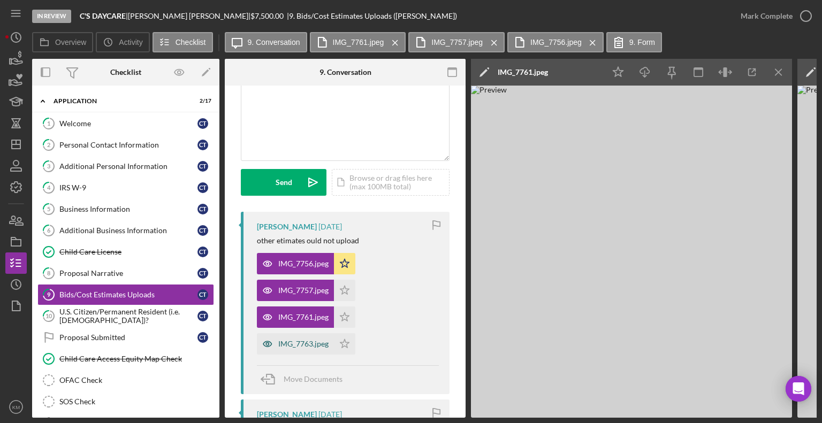
click at [306, 344] on div "IMG_7763.jpeg" at bounding box center [303, 344] width 50 height 9
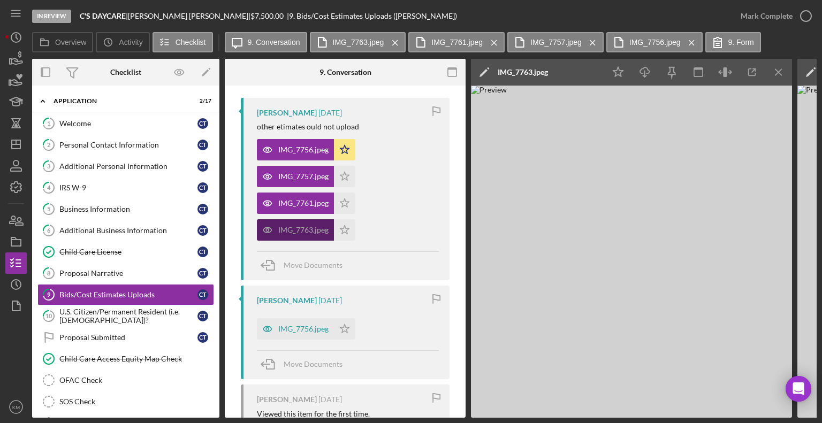
scroll to position [198, 0]
click at [329, 327] on div "IMG_7756.jpeg" at bounding box center [295, 328] width 77 height 21
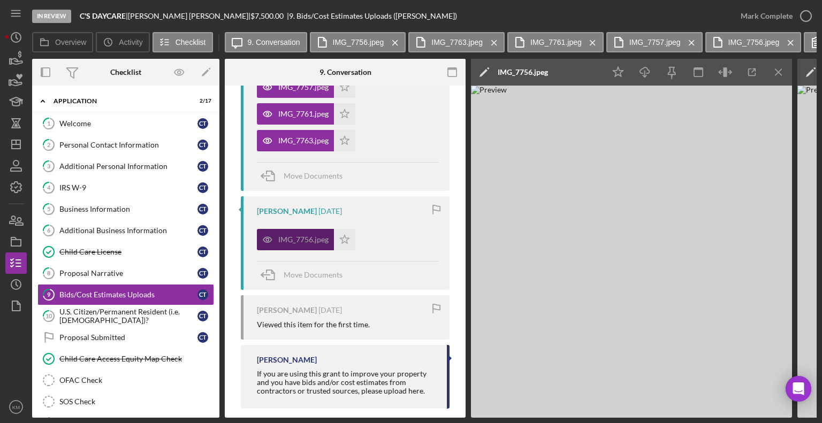
scroll to position [302, 0]
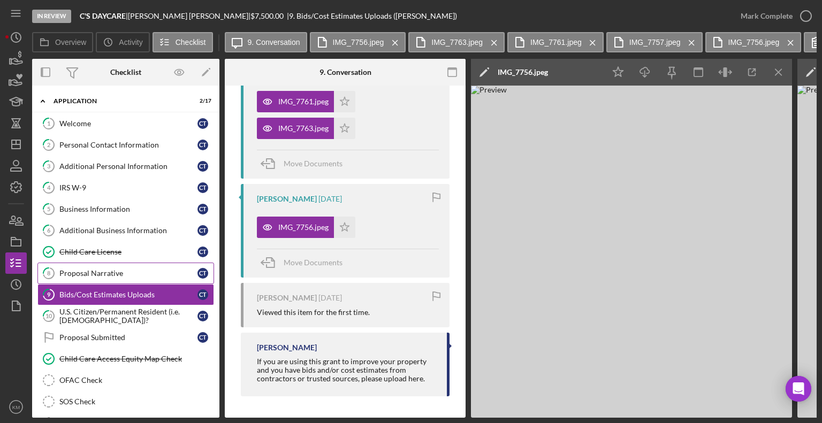
click at [112, 278] on link "8 Proposal Narrative C T" at bounding box center [125, 273] width 177 height 21
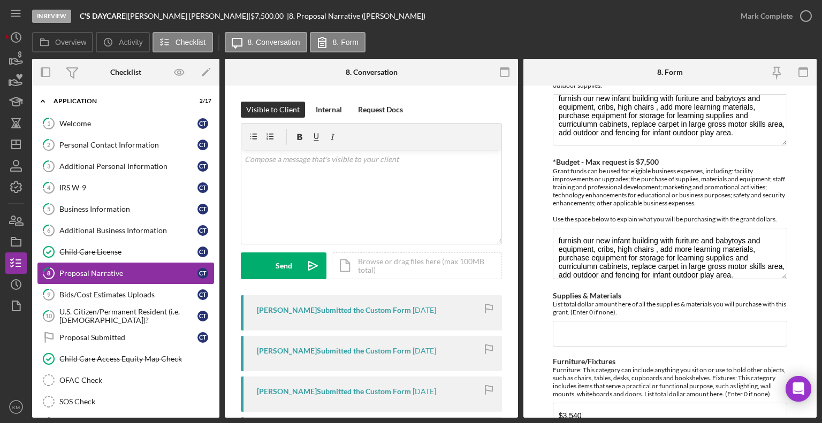
scroll to position [259, 0]
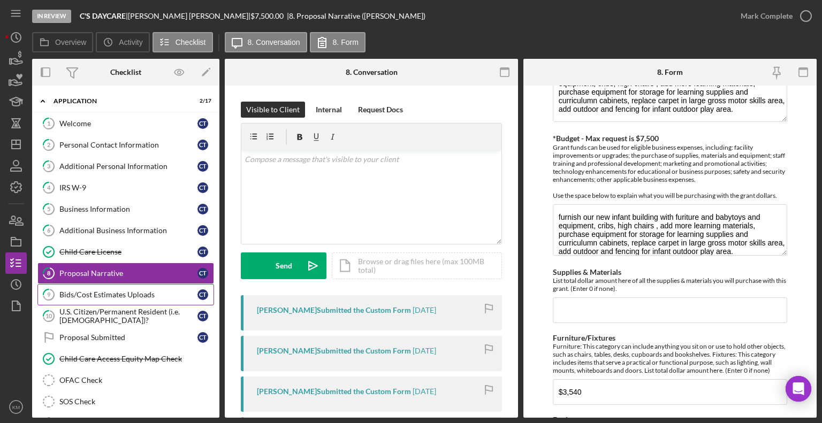
click at [129, 287] on link "9 Bids/Cost Estimates Uploads C T" at bounding box center [125, 294] width 177 height 21
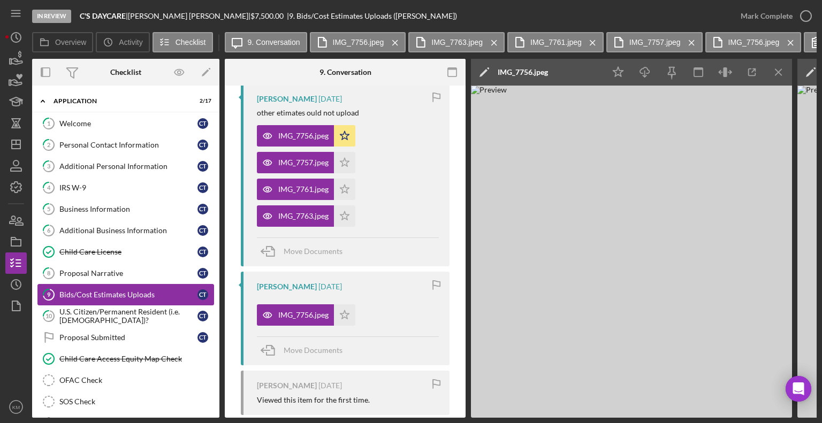
scroll to position [223, 0]
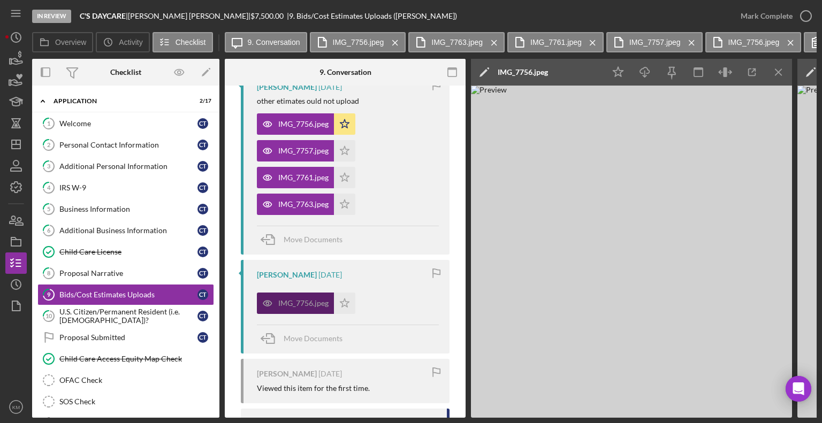
click at [293, 299] on div "IMG_7756.jpeg" at bounding box center [303, 303] width 50 height 9
click at [303, 304] on div "IMG_7756.jpeg" at bounding box center [303, 303] width 50 height 9
click at [287, 295] on div "IMG_7756.jpeg" at bounding box center [295, 303] width 77 height 21
click at [304, 201] on div "IMG_7763.jpeg" at bounding box center [303, 204] width 50 height 9
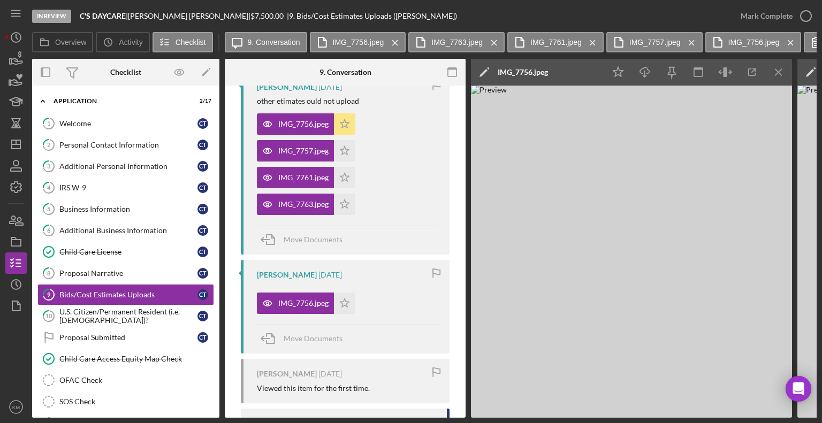
click at [344, 127] on icon "Icon/Star" at bounding box center [344, 123] width 21 height 21
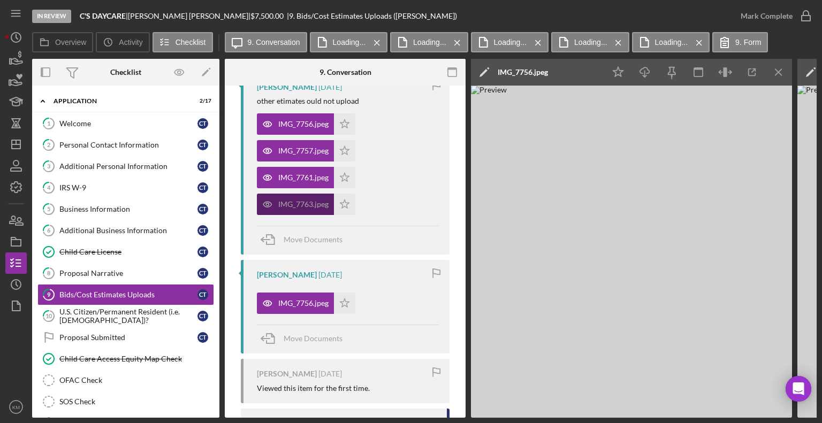
click at [306, 206] on div "IMG_7763.jpeg" at bounding box center [303, 204] width 50 height 9
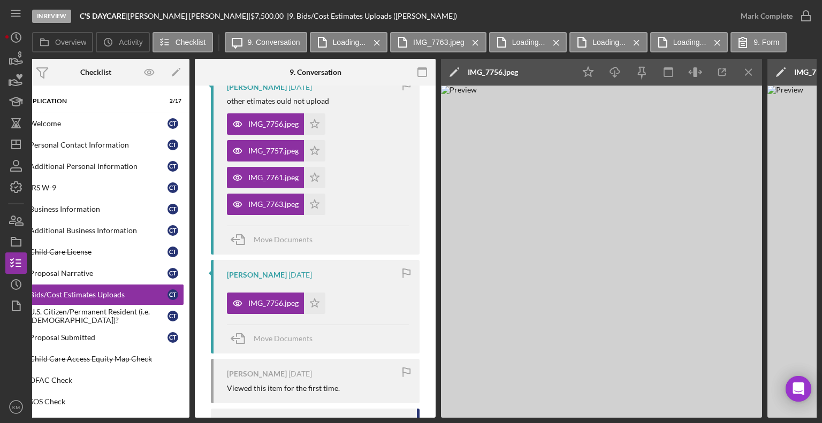
scroll to position [0, 0]
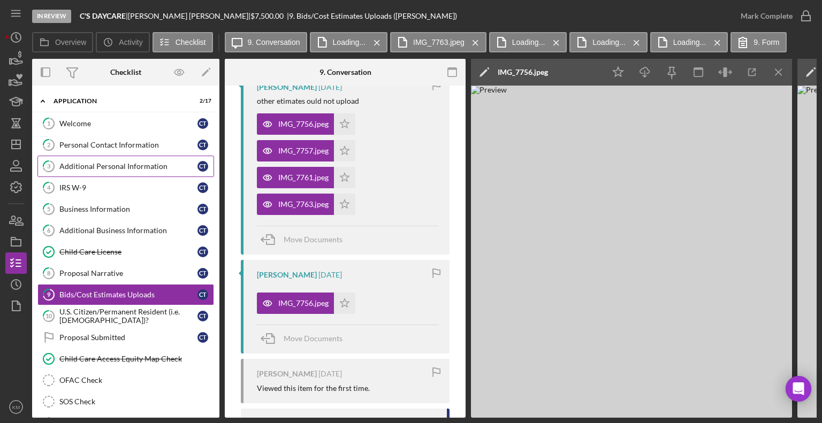
click at [96, 164] on div "Additional Personal Information" at bounding box center [128, 166] width 138 height 9
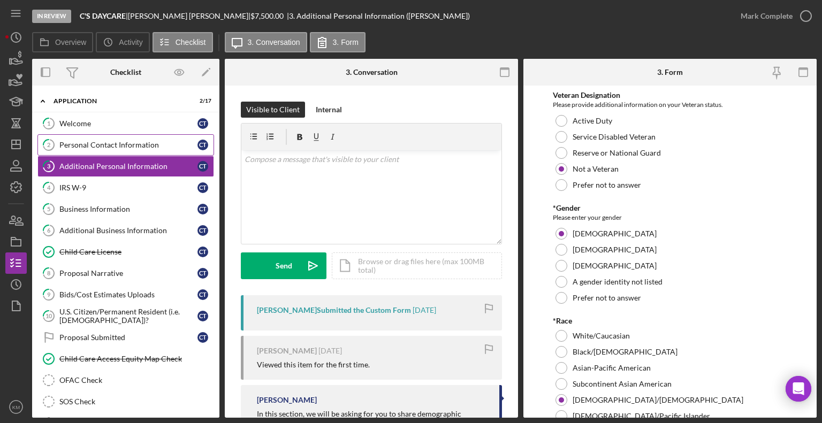
click at [126, 136] on link "2 Personal Contact Information C T" at bounding box center [125, 144] width 177 height 21
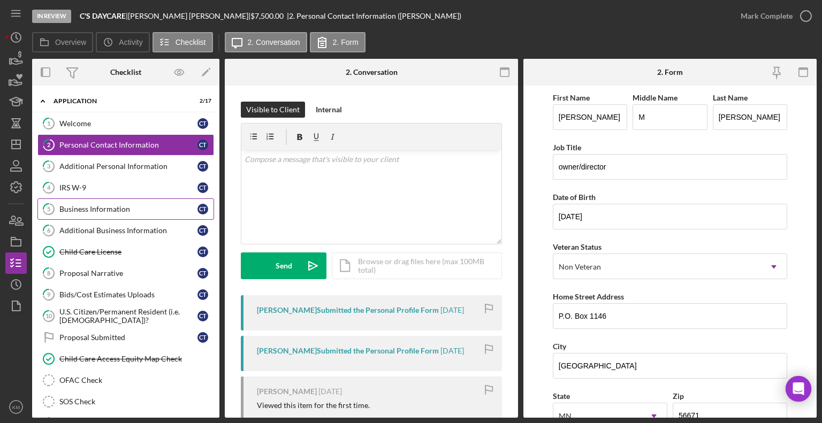
click at [120, 206] on div "Business Information" at bounding box center [128, 209] width 138 height 9
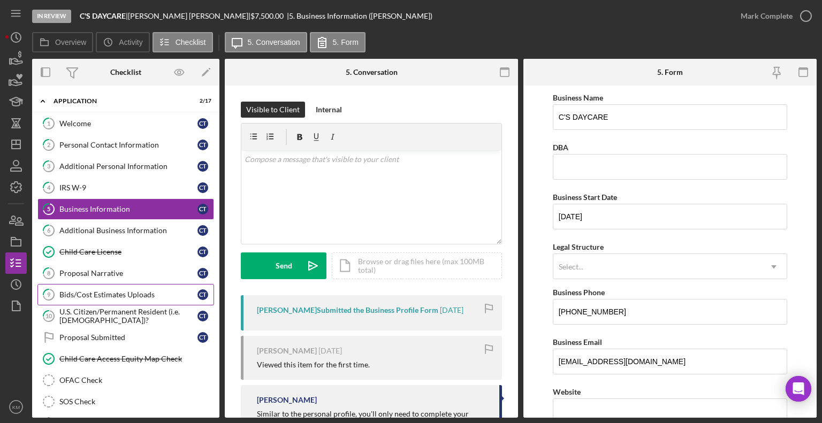
click at [85, 287] on link "9 Bids/Cost Estimates Uploads C T" at bounding box center [125, 294] width 177 height 21
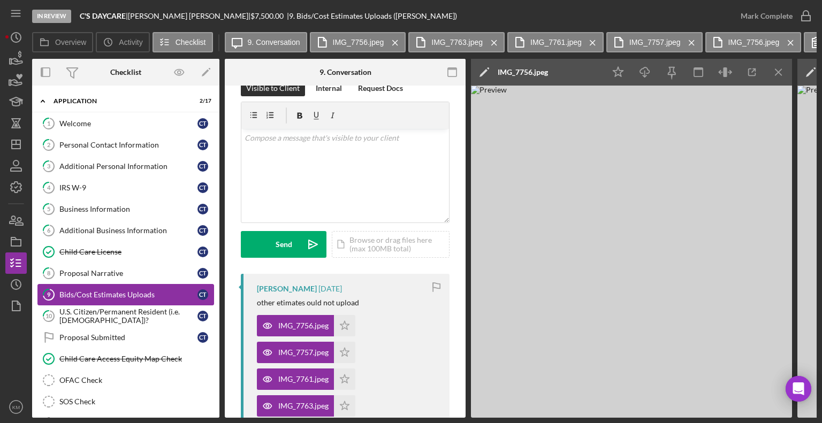
scroll to position [22, 0]
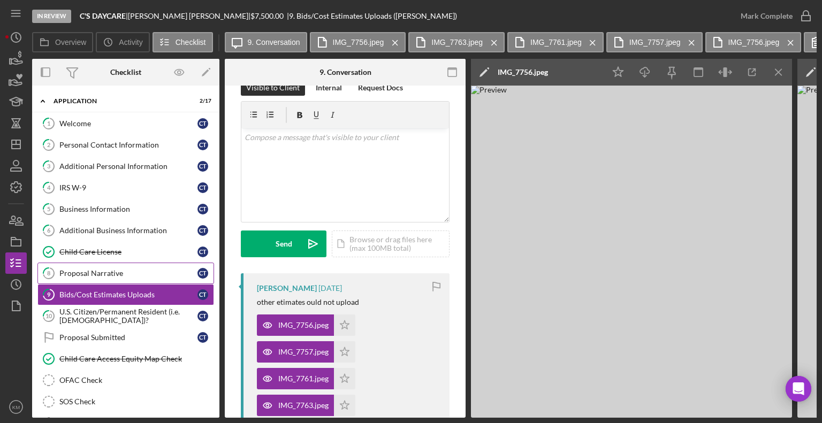
click at [104, 273] on div "Proposal Narrative" at bounding box center [128, 273] width 138 height 9
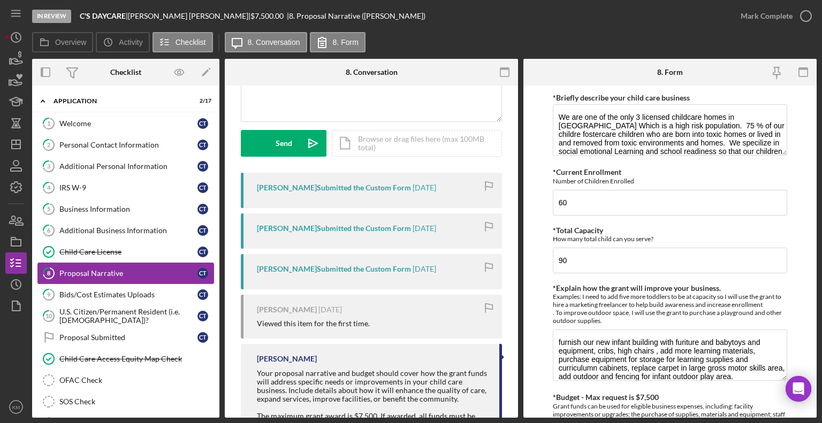
scroll to position [113, 0]
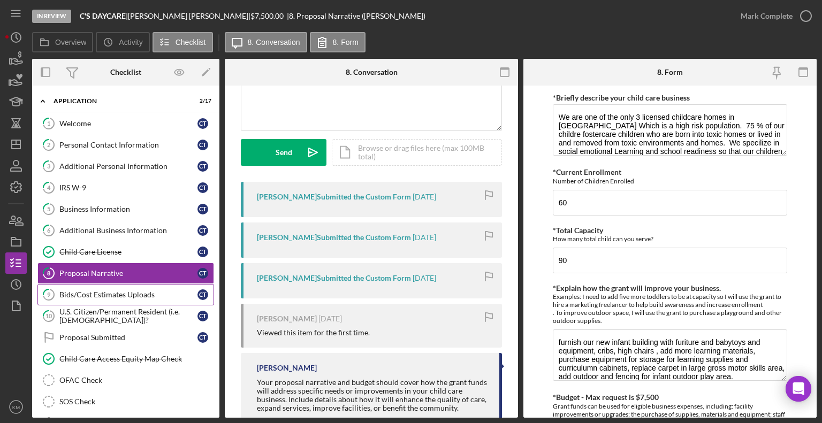
click at [128, 290] on div "Bids/Cost Estimates Uploads" at bounding box center [128, 294] width 138 height 9
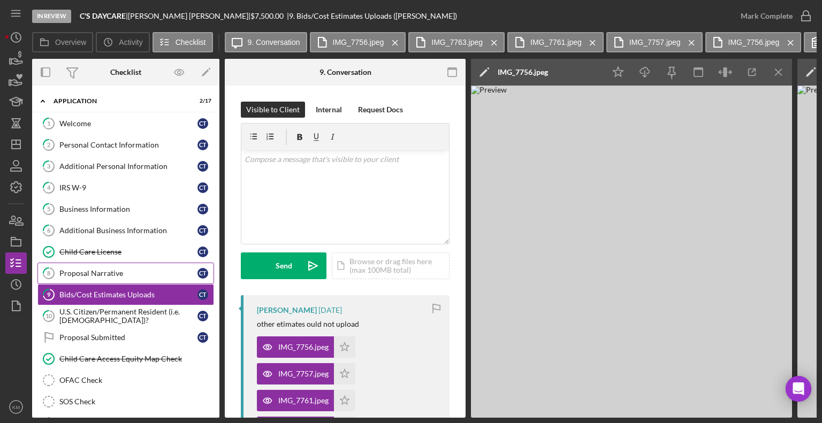
click at [136, 269] on div "Proposal Narrative" at bounding box center [128, 273] width 138 height 9
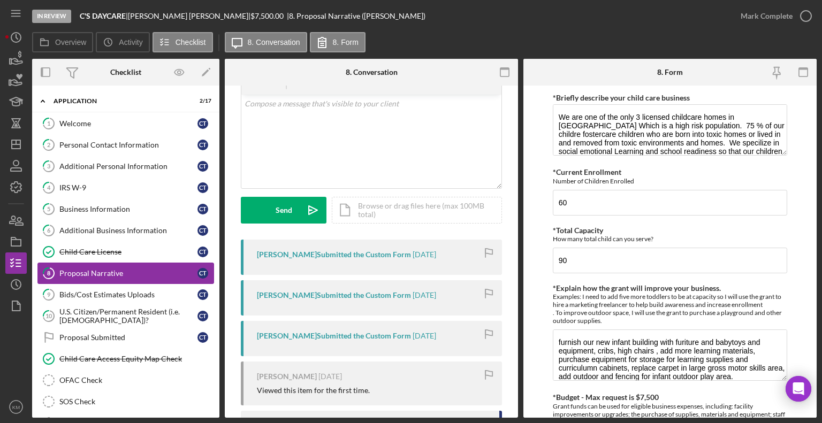
scroll to position [53, 0]
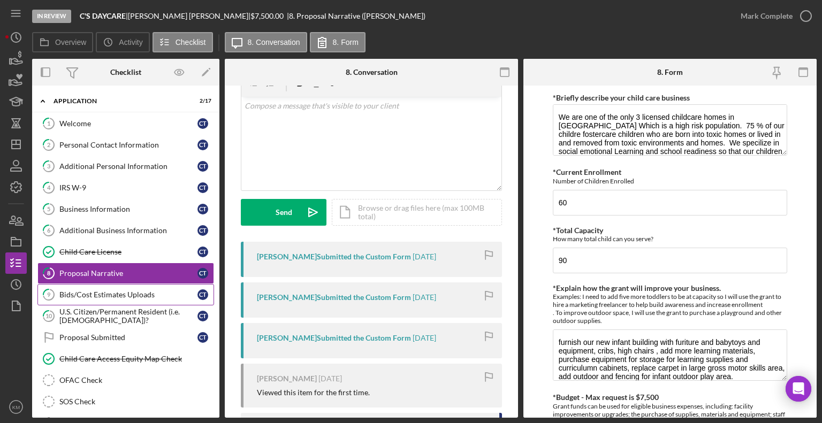
click at [125, 292] on div "Bids/Cost Estimates Uploads" at bounding box center [128, 294] width 138 height 9
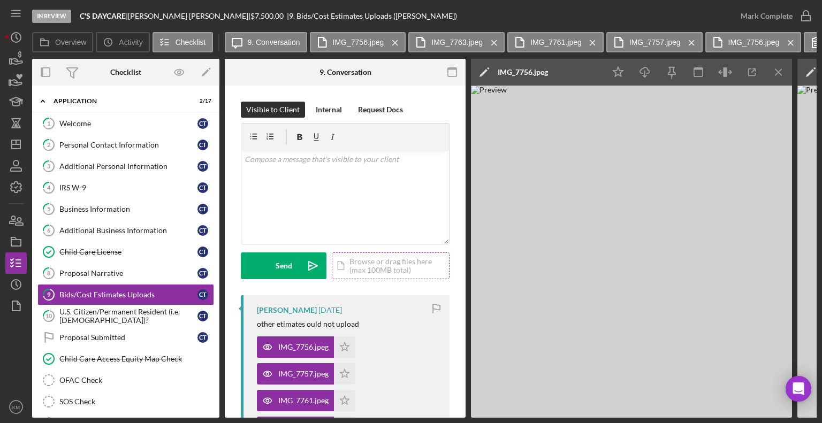
click at [359, 265] on div "Icon/Document Browse or drag files here (max 100MB total) Tap to choose files o…" at bounding box center [391, 265] width 118 height 27
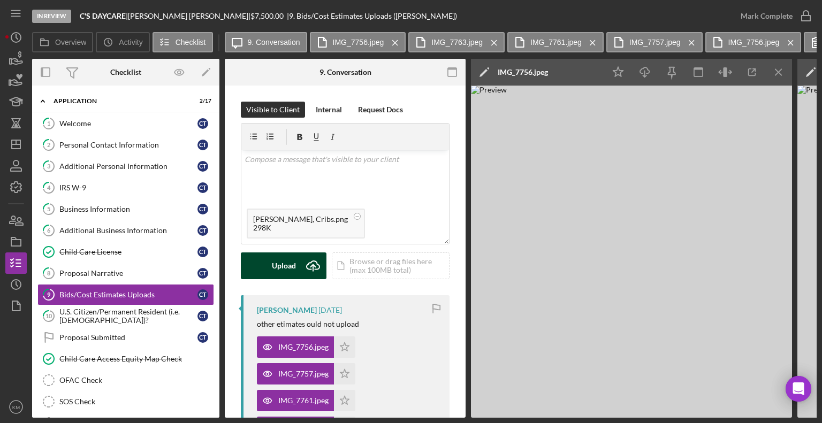
click at [297, 266] on button "Upload Icon/Upload" at bounding box center [284, 265] width 86 height 27
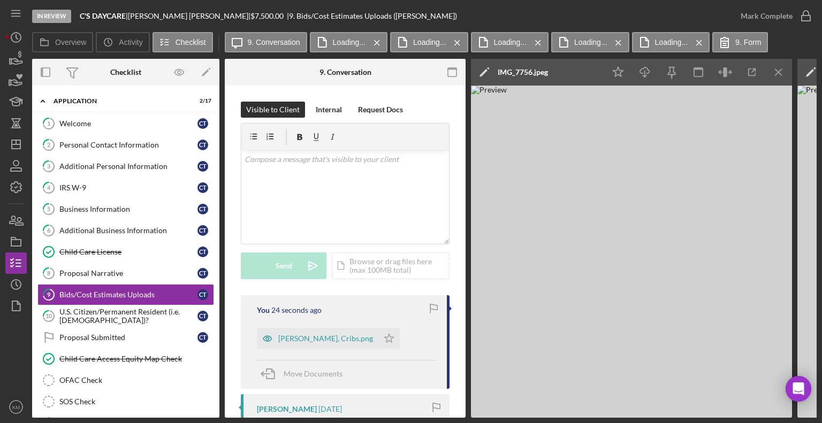
scroll to position [20, 0]
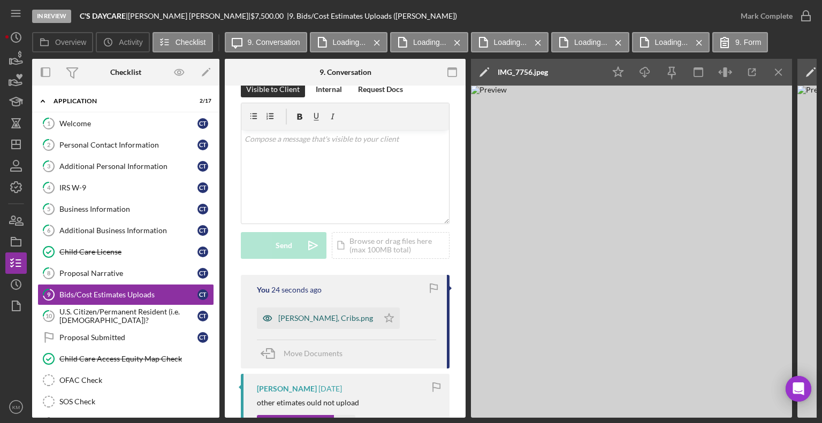
click at [334, 319] on div "[PERSON_NAME], Cribs.png" at bounding box center [325, 318] width 95 height 9
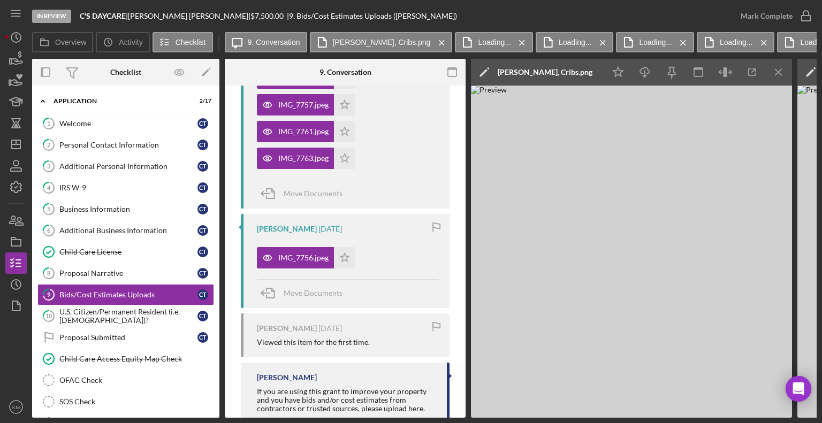
scroll to position [371, 0]
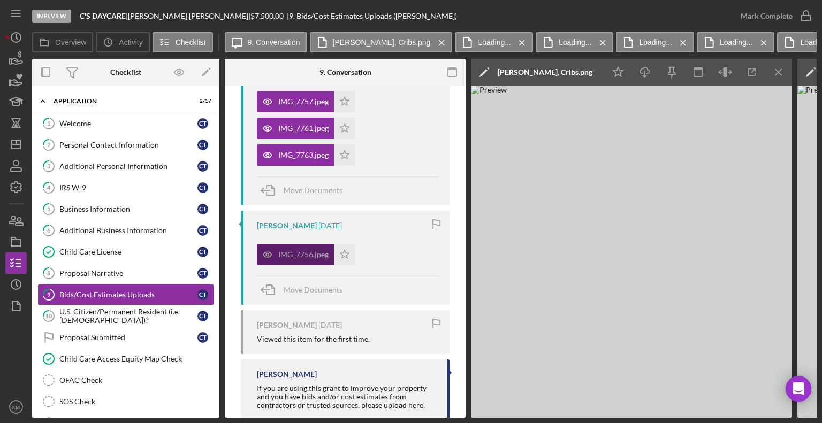
click at [313, 252] on div "IMG_7756.jpeg" at bounding box center [303, 254] width 50 height 9
click at [309, 260] on div "IMG_7756.jpeg" at bounding box center [295, 254] width 77 height 21
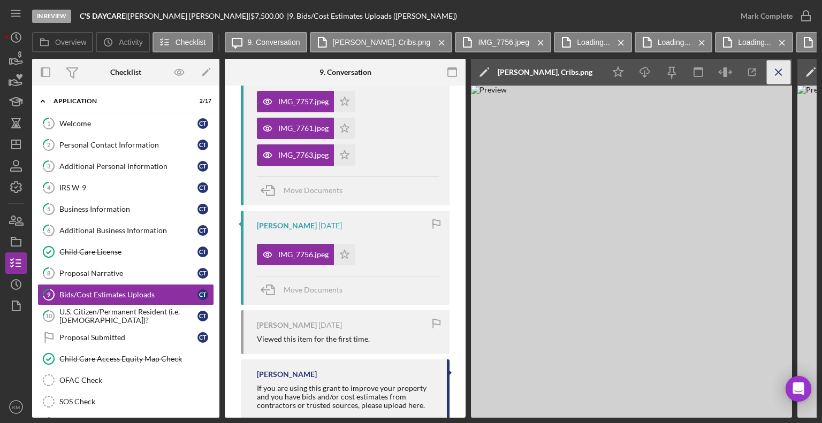
click at [780, 70] on line "button" at bounding box center [778, 72] width 6 height 6
drag, startPoint x: 780, startPoint y: 69, endPoint x: 781, endPoint y: 74, distance: 5.6
click at [781, 74] on icon "Icon/Menu Close" at bounding box center [778, 72] width 24 height 24
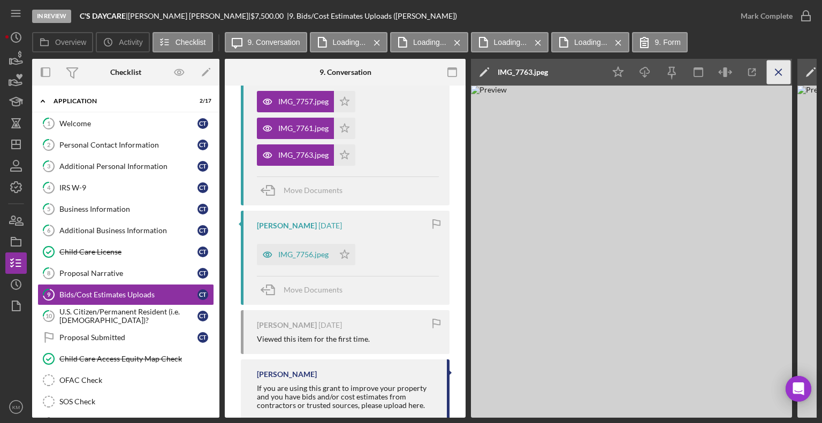
click at [786, 78] on icon "Icon/Menu Close" at bounding box center [778, 72] width 24 height 24
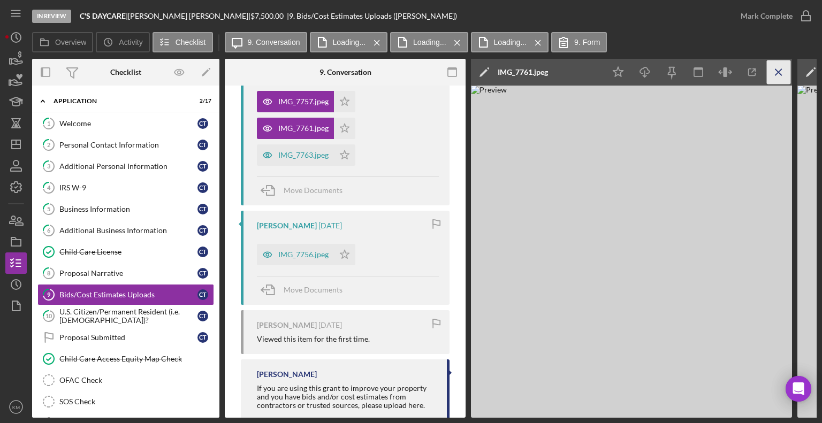
click at [775, 76] on icon "Icon/Menu Close" at bounding box center [778, 72] width 24 height 24
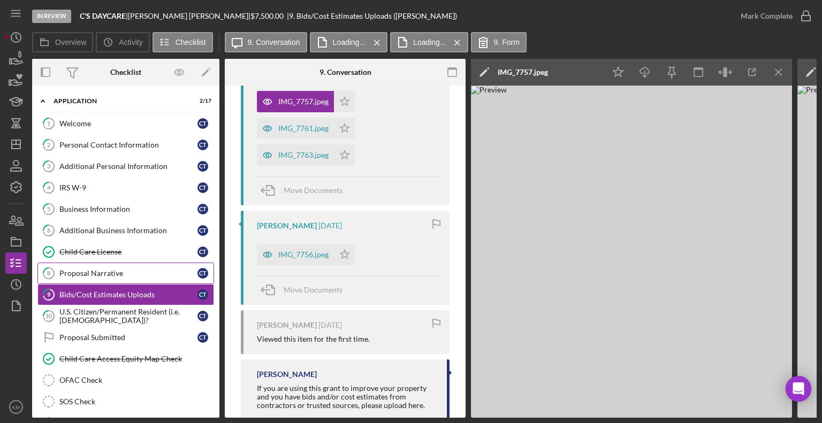
click at [93, 270] on div "Proposal Narrative" at bounding box center [128, 273] width 138 height 9
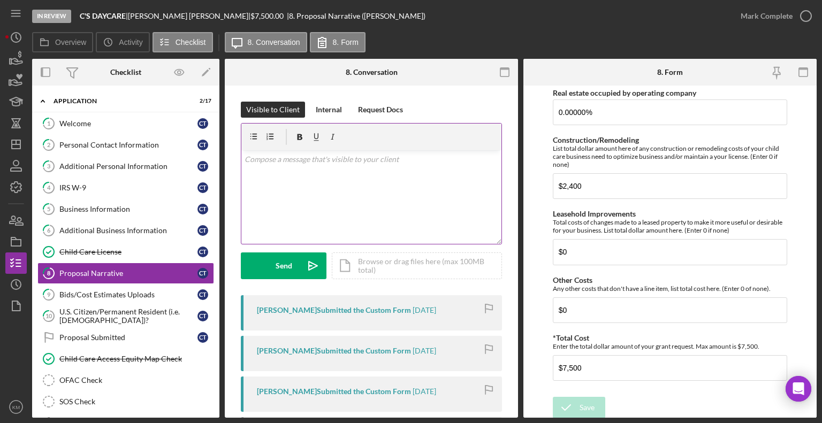
scroll to position [757, 0]
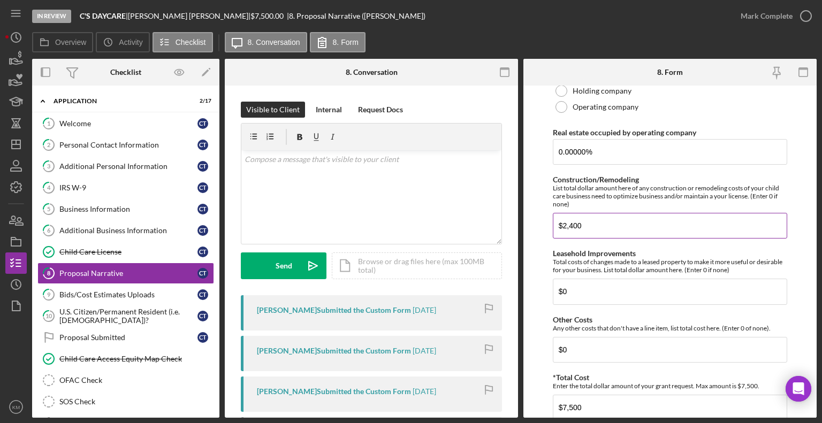
click at [595, 233] on input "$2,400" at bounding box center [670, 226] width 234 height 26
click at [816, 311] on div "In Review C'S DAYCARE | [PERSON_NAME] | $7,500.00 | 8. Proposal Narrative ([PER…" at bounding box center [411, 211] width 822 height 423
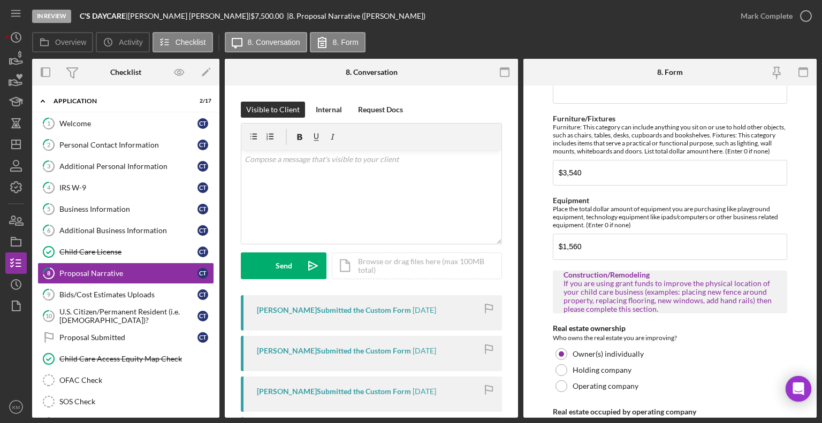
scroll to position [479, 0]
click at [110, 295] on div "Bids/Cost Estimates Uploads" at bounding box center [128, 294] width 138 height 9
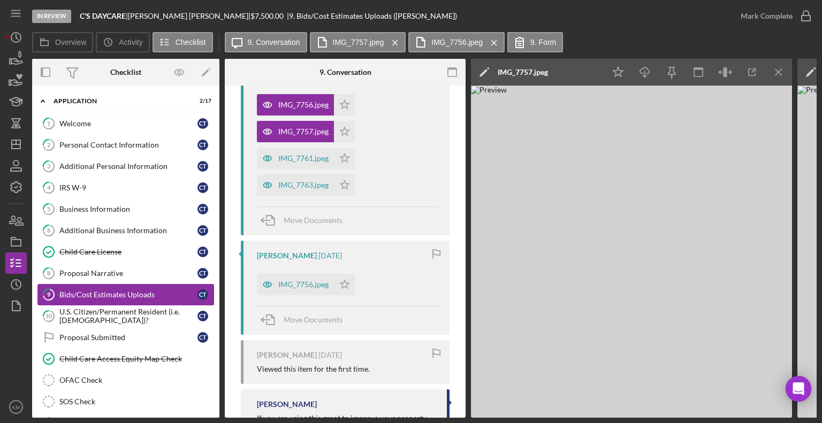
scroll to position [342, 0]
click at [309, 282] on div "IMG_7756.jpeg" at bounding box center [303, 284] width 50 height 9
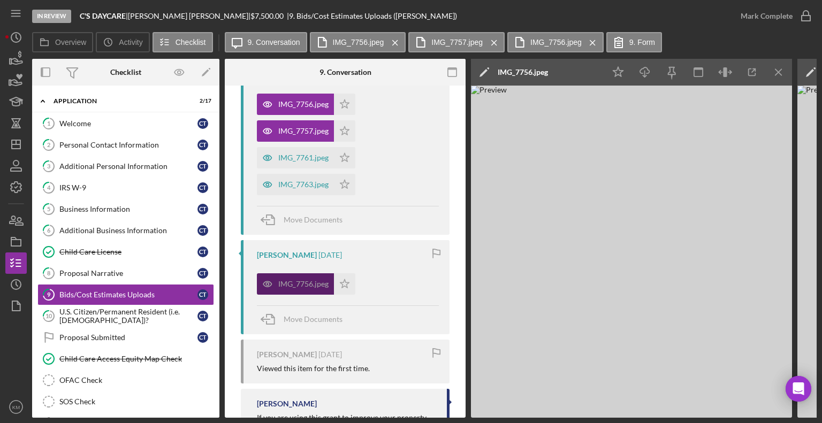
click at [309, 287] on div "IMG_7756.jpeg" at bounding box center [303, 284] width 50 height 9
click at [304, 287] on div "IMG_7756.jpeg" at bounding box center [295, 282] width 77 height 21
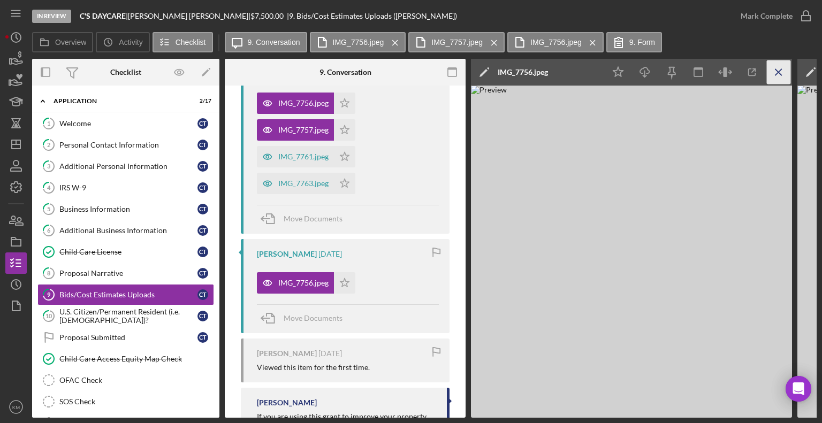
click at [775, 74] on icon "Icon/Menu Close" at bounding box center [778, 72] width 24 height 24
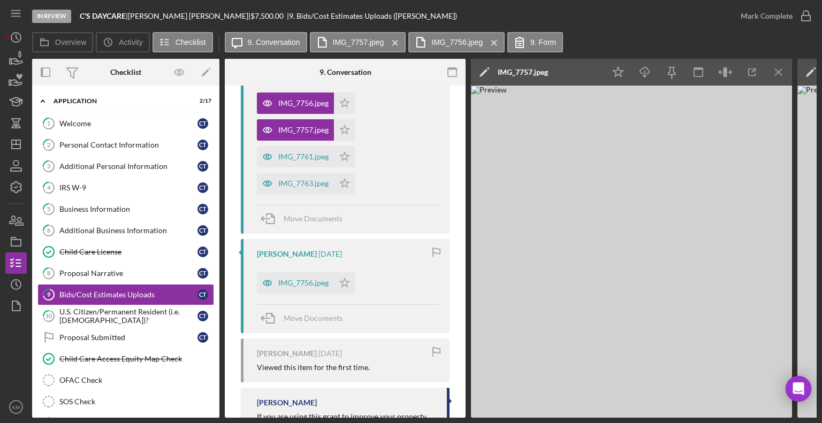
click at [775, 75] on line "button" at bounding box center [778, 72] width 6 height 6
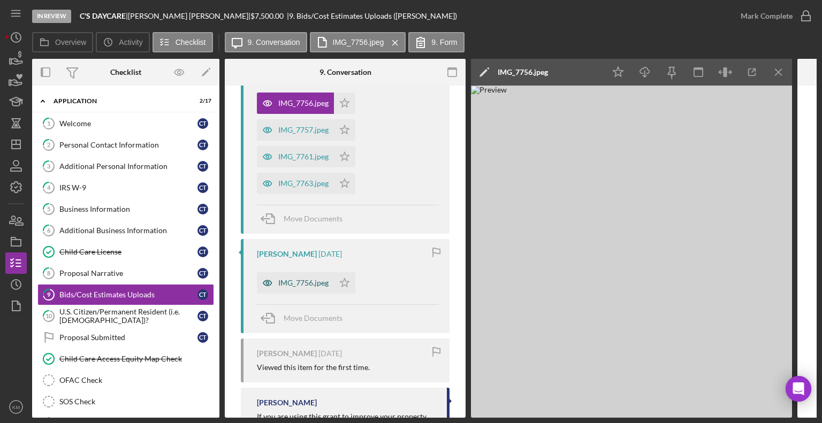
click at [329, 280] on div "IMG_7756.jpeg" at bounding box center [295, 282] width 77 height 21
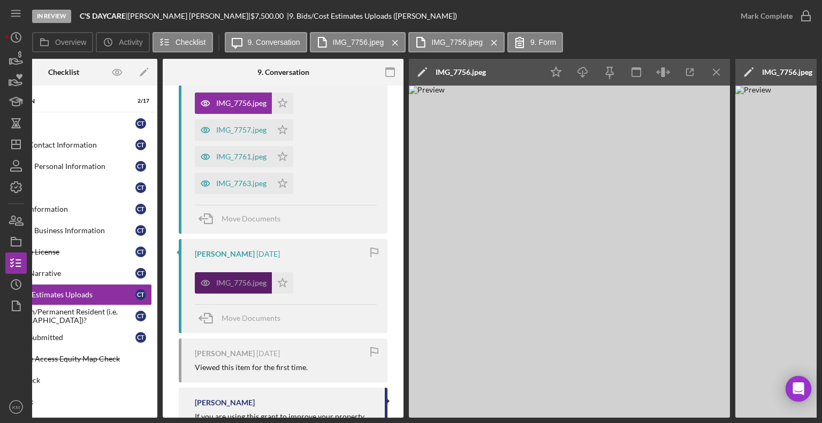
scroll to position [0, 0]
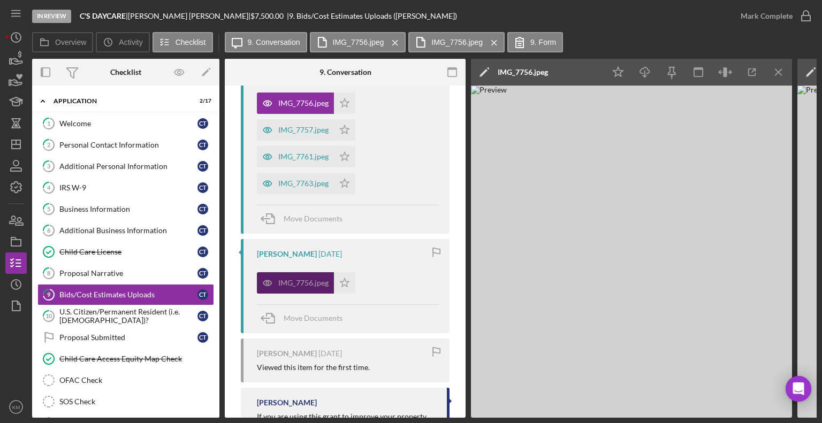
click at [323, 273] on div "IMG_7756.jpeg" at bounding box center [295, 282] width 77 height 21
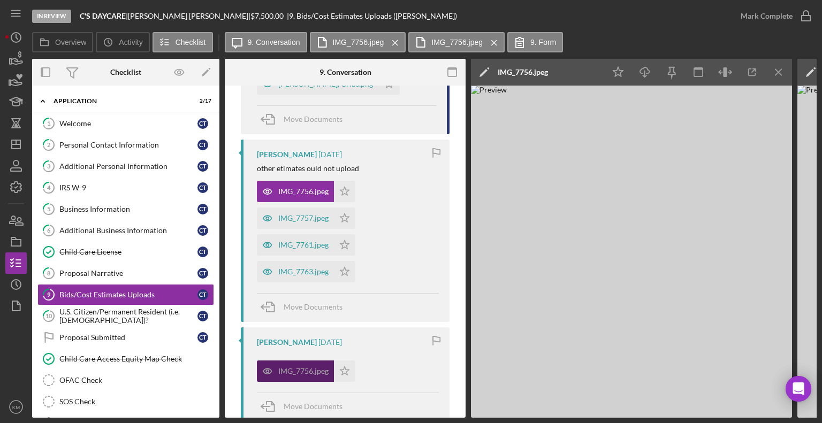
scroll to position [247, 0]
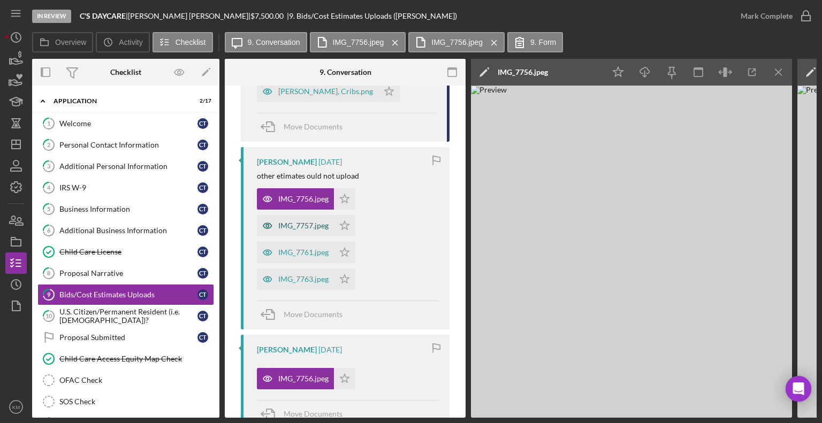
click at [324, 227] on div "IMG_7757.jpeg" at bounding box center [303, 225] width 50 height 9
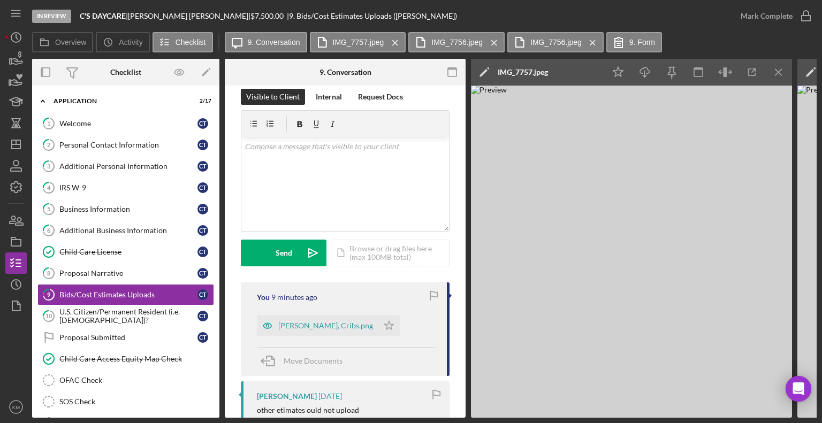
scroll to position [6, 0]
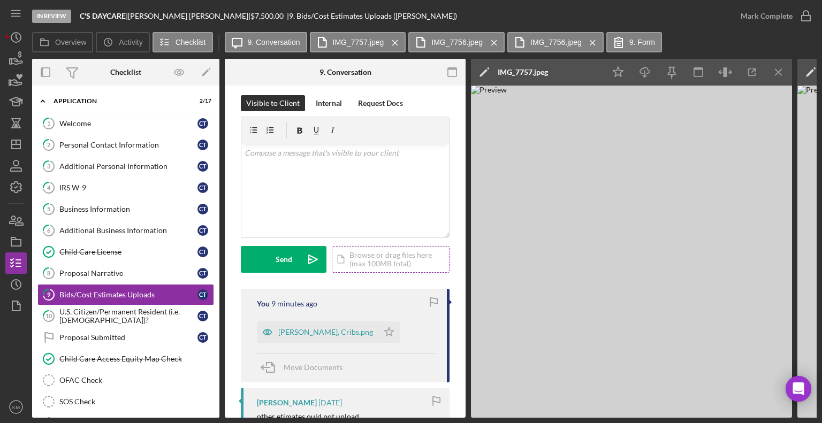
click at [377, 262] on div "Icon/Document Browse or drag files here (max 100MB total) Tap to choose files o…" at bounding box center [391, 259] width 118 height 27
click at [295, 255] on div "Upload" at bounding box center [284, 259] width 24 height 27
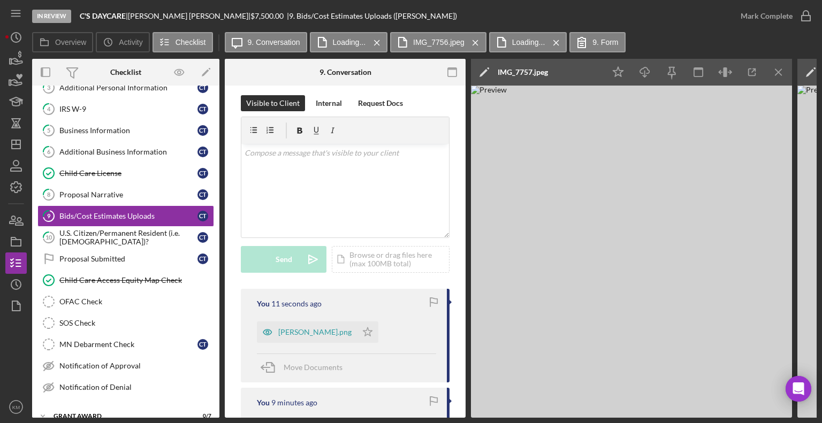
scroll to position [81, 0]
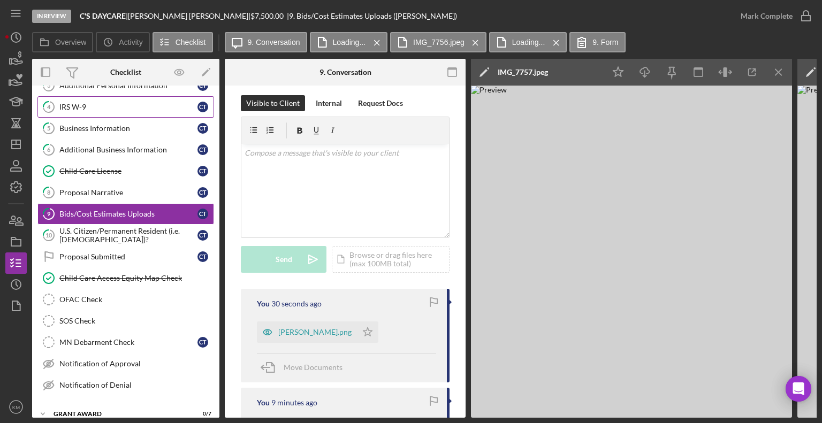
click at [92, 116] on link "4 IRS W-9 C T" at bounding box center [125, 106] width 177 height 21
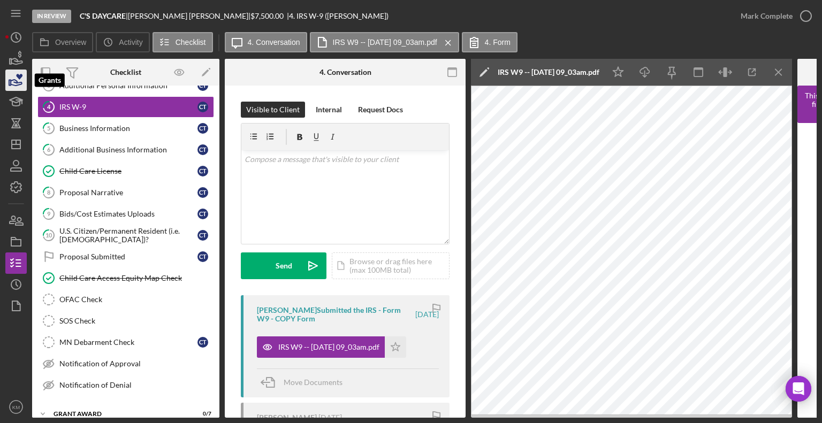
click at [19, 86] on icon "button" at bounding box center [16, 80] width 27 height 27
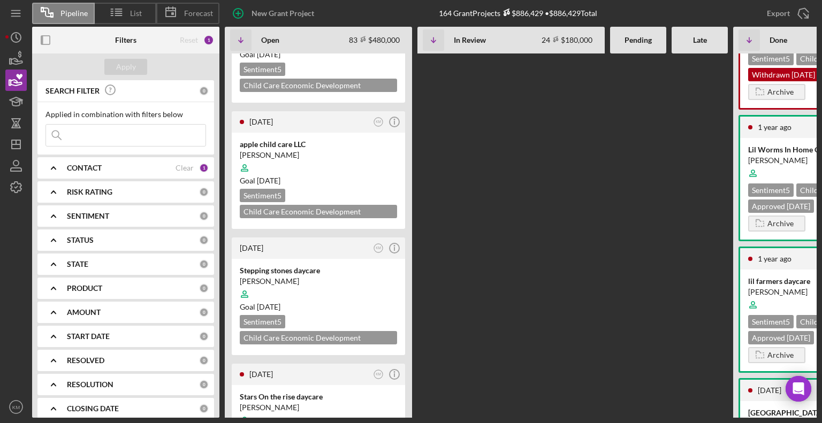
scroll to position [6348, 0]
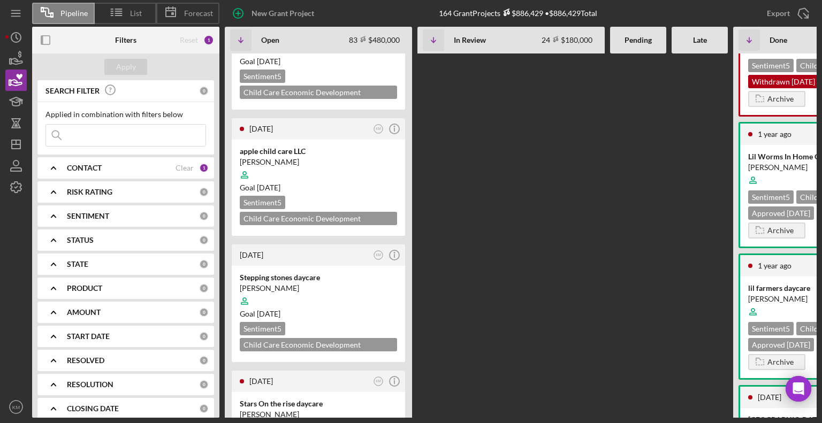
click at [71, 139] on input at bounding box center [125, 135] width 159 height 21
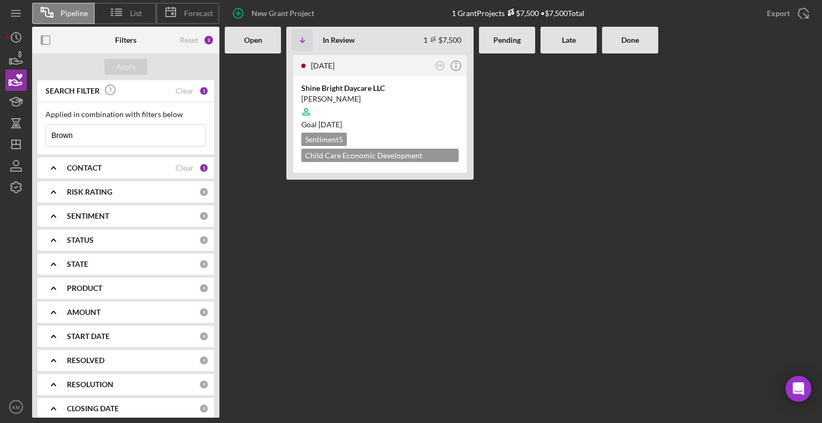
scroll to position [0, 0]
type input "Brown"
click at [356, 85] on div "Shine Bright Daycare LLC" at bounding box center [379, 88] width 157 height 11
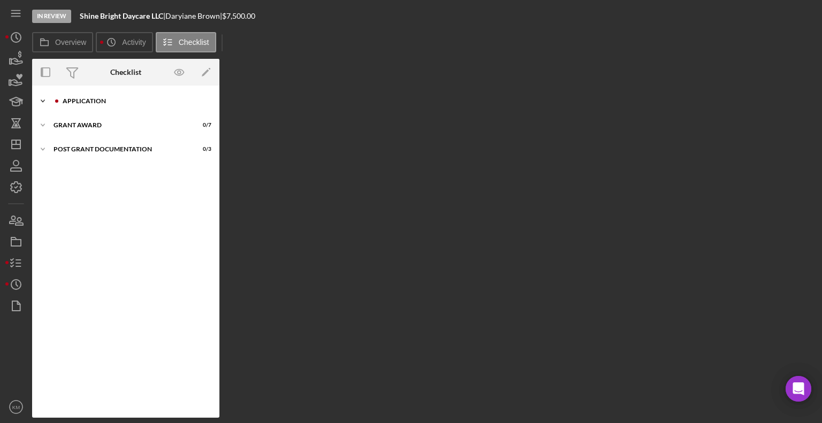
click at [43, 97] on icon "Icon/Expander" at bounding box center [42, 100] width 21 height 21
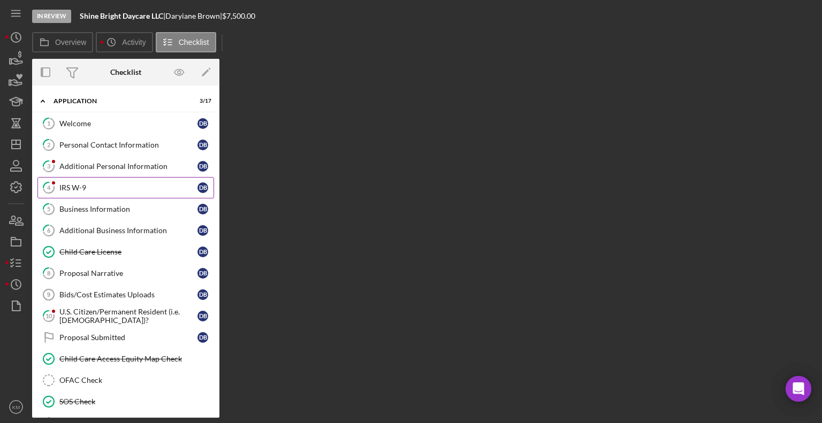
click at [78, 186] on div "IRS W-9" at bounding box center [128, 187] width 138 height 9
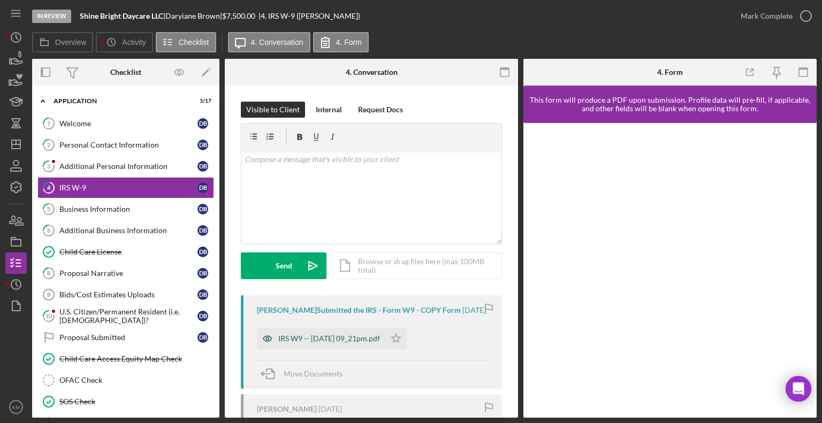
click at [376, 343] on div "IRS W9 -- [DATE] 09_21pm.pdf" at bounding box center [329, 338] width 102 height 9
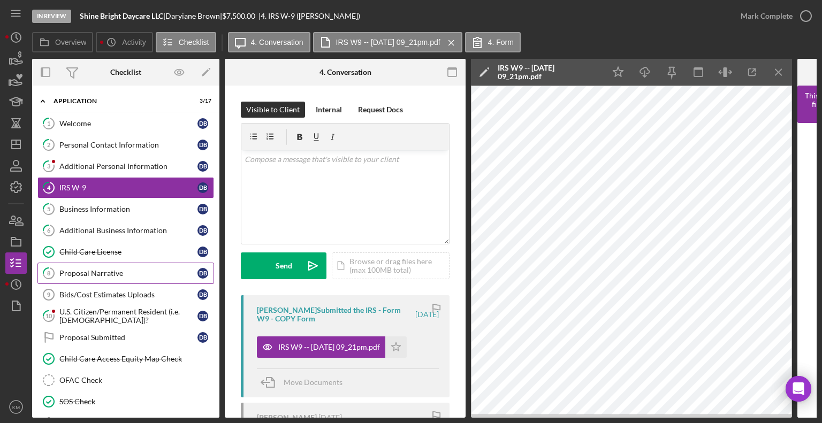
click at [145, 269] on div "Proposal Narrative" at bounding box center [128, 273] width 138 height 9
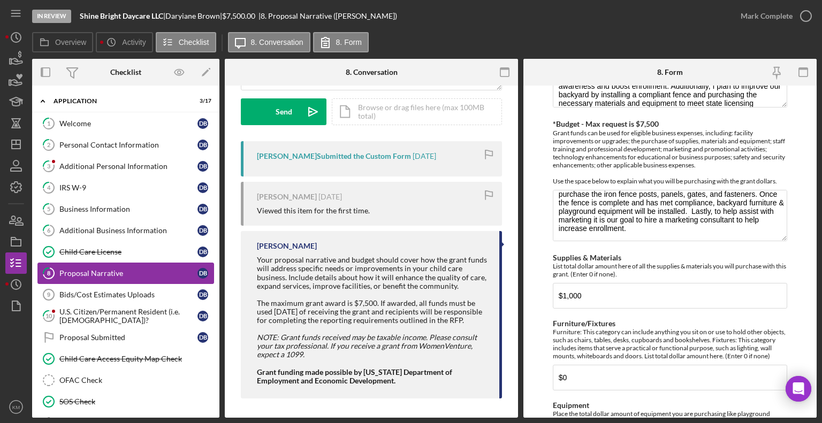
scroll to position [164, 0]
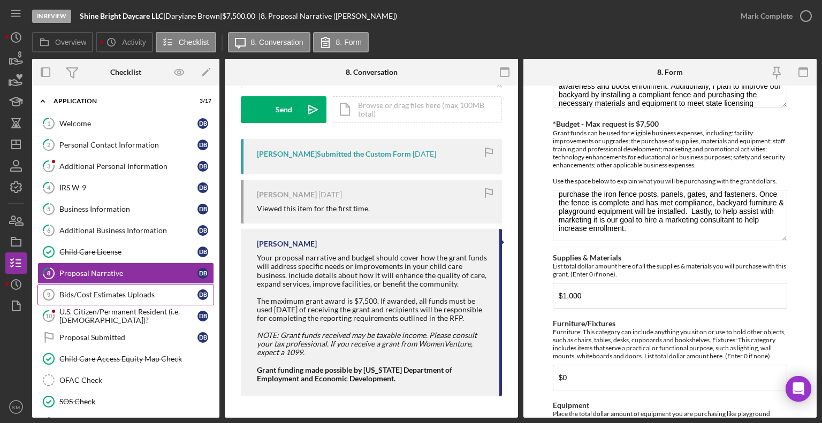
click at [137, 297] on link "Bids/Cost Estimates Uploads 9 Bids/Cost Estimates Uploads D B" at bounding box center [125, 294] width 177 height 21
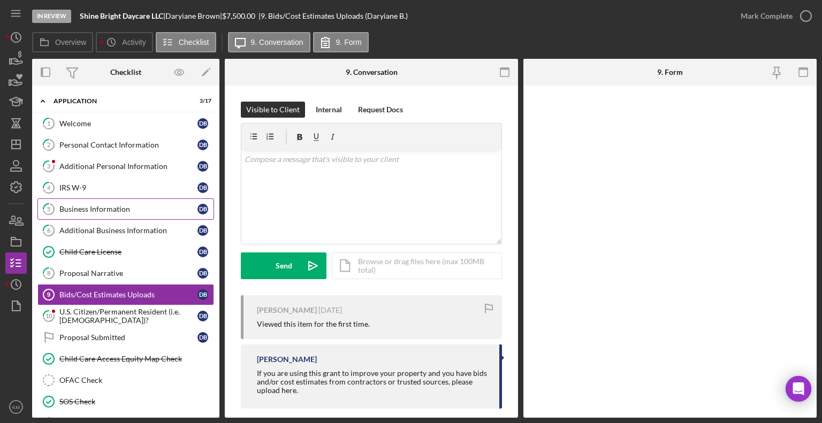
click at [97, 205] on div "Business Information" at bounding box center [128, 209] width 138 height 9
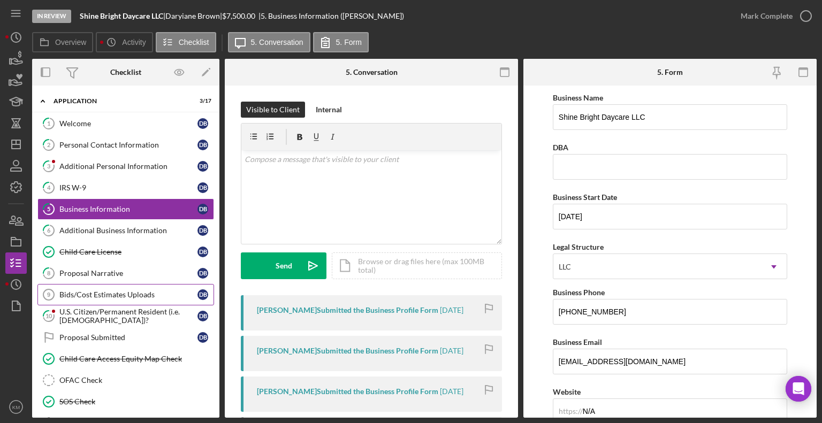
click at [161, 291] on div "Bids/Cost Estimates Uploads" at bounding box center [128, 294] width 138 height 9
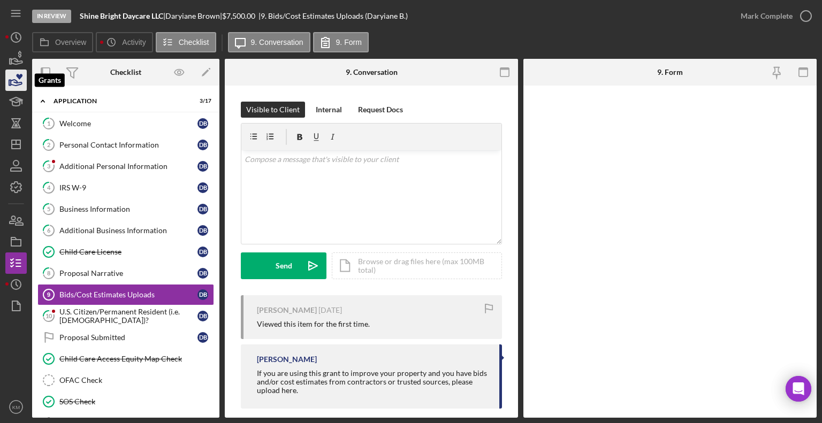
click at [18, 83] on icon "button" at bounding box center [16, 80] width 27 height 27
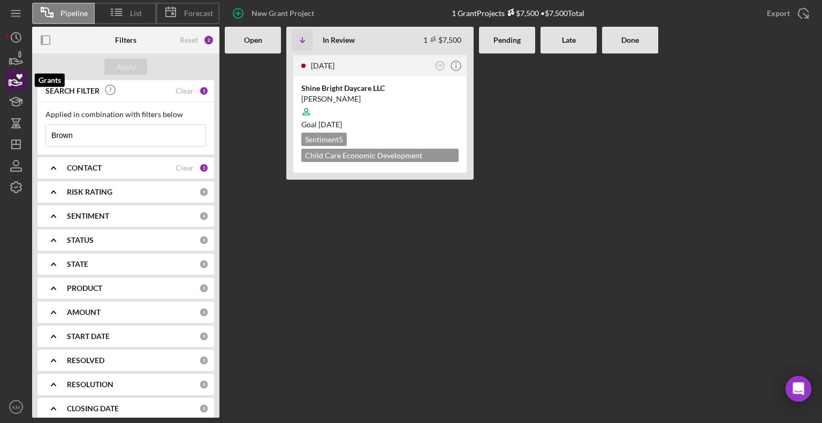
click at [18, 81] on icon "button" at bounding box center [16, 80] width 27 height 27
click at [21, 80] on icon "button" at bounding box center [16, 80] width 27 height 27
click at [11, 85] on polygon "button" at bounding box center [10, 82] width 2 height 5
drag, startPoint x: 96, startPoint y: 132, endPoint x: 78, endPoint y: 134, distance: 18.4
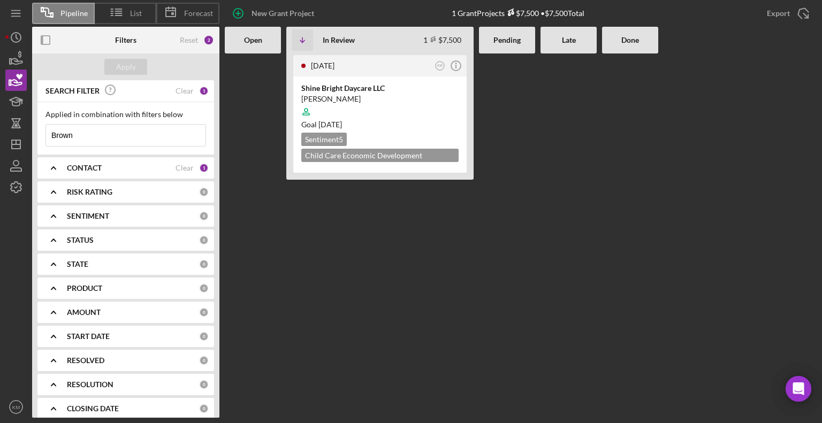
click at [78, 134] on input "Brown" at bounding box center [125, 135] width 159 height 21
type input "B"
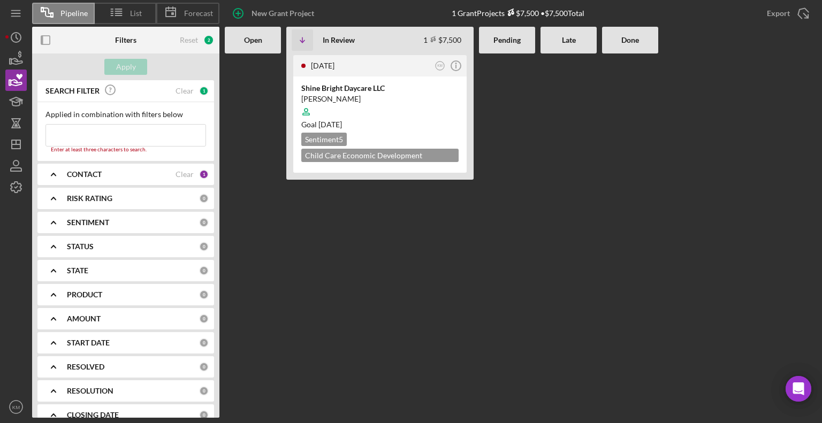
click at [81, 137] on input at bounding box center [125, 135] width 159 height 21
paste input "[PERSON_NAME]"
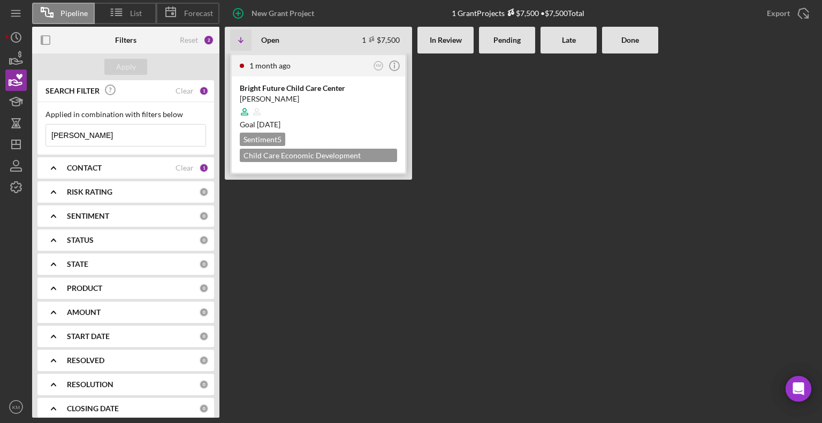
type input "[PERSON_NAME]"
click at [302, 94] on div "[PERSON_NAME]" at bounding box center [318, 99] width 157 height 11
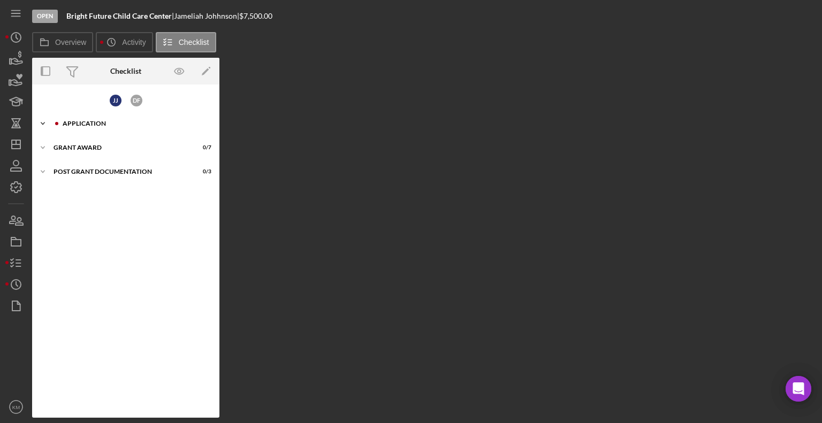
click at [44, 125] on icon "Icon/Expander" at bounding box center [42, 123] width 21 height 21
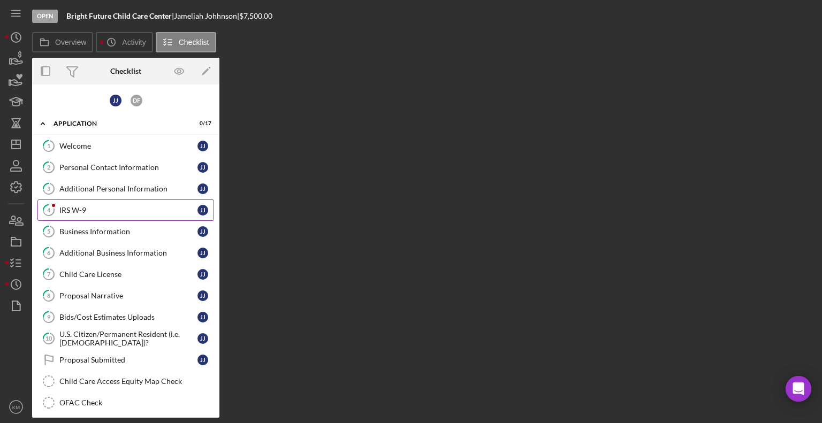
click at [83, 211] on div "IRS W-9" at bounding box center [128, 210] width 138 height 9
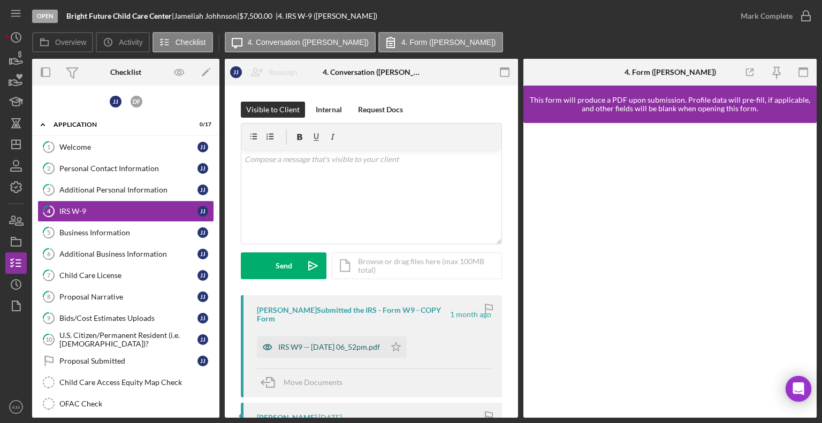
click at [304, 345] on div "IRS W9 -- [DATE] 06_52pm.pdf" at bounding box center [329, 347] width 102 height 9
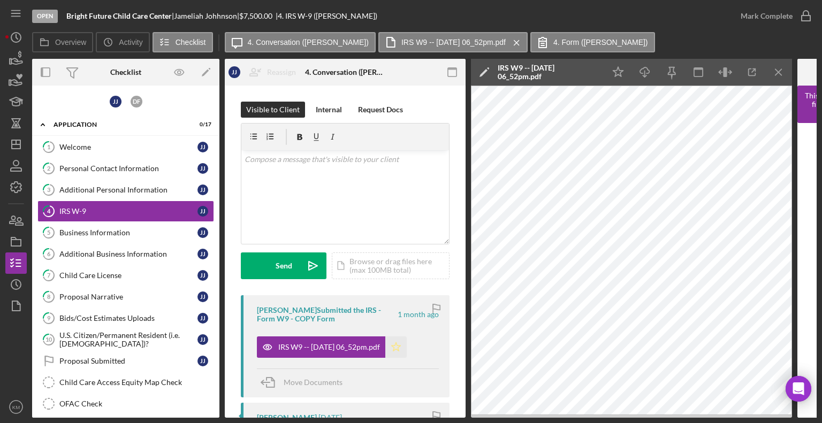
click at [407, 348] on icon "Icon/Star" at bounding box center [395, 346] width 21 height 21
click at [117, 235] on link "5 Business Information J J" at bounding box center [125, 232] width 177 height 21
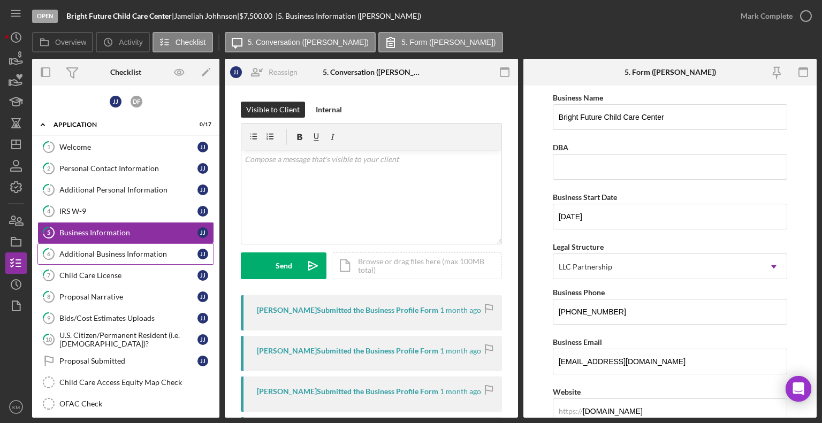
click at [113, 251] on div "Additional Business Information" at bounding box center [128, 254] width 138 height 9
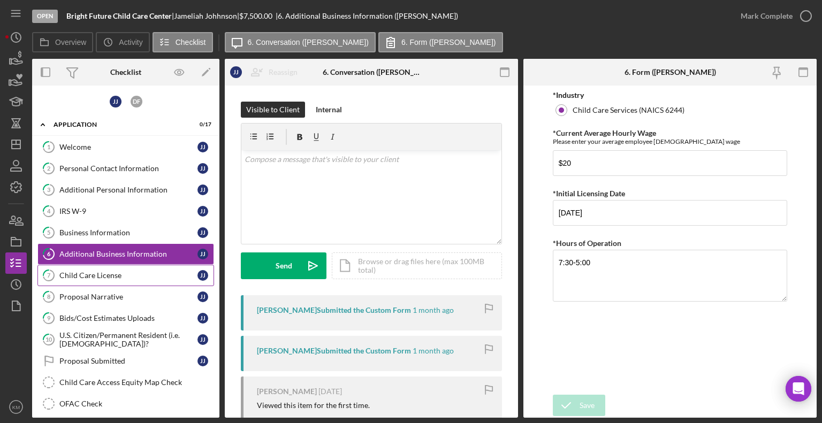
click at [102, 272] on div "Child Care License" at bounding box center [128, 275] width 138 height 9
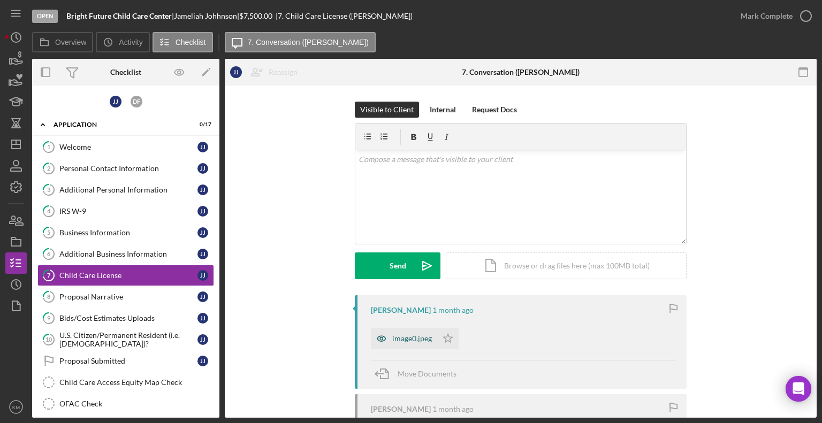
click at [397, 338] on div "image0.jpeg" at bounding box center [412, 338] width 40 height 9
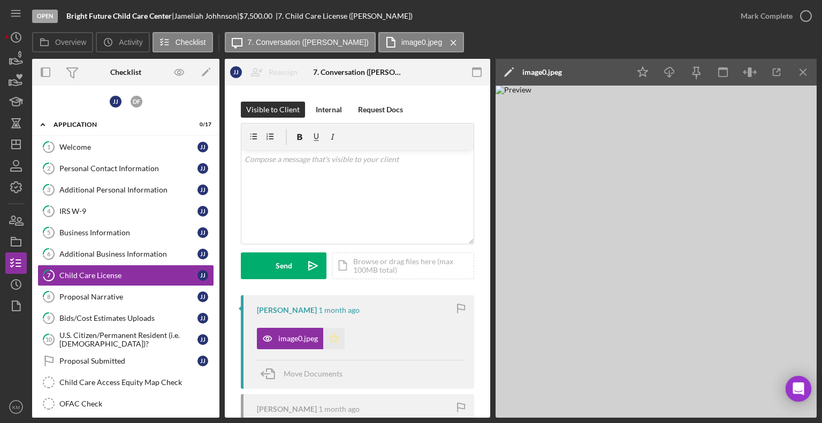
click at [342, 339] on icon "Icon/Star" at bounding box center [333, 338] width 21 height 21
click at [795, 20] on icon "button" at bounding box center [805, 16] width 27 height 27
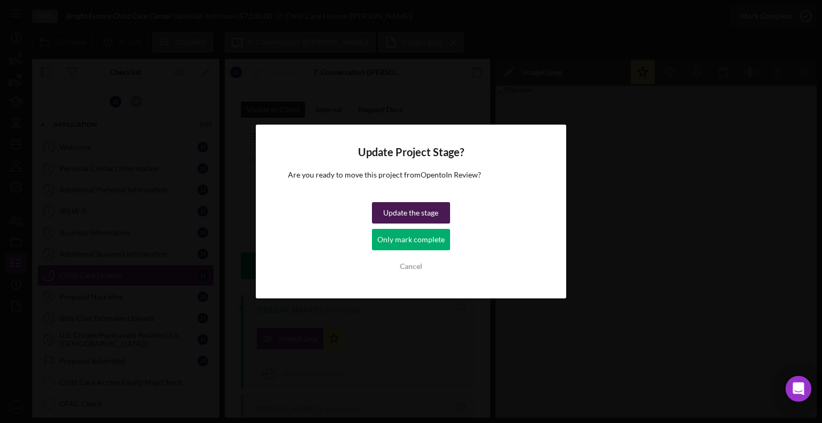
click at [434, 211] on div "Update the stage" at bounding box center [410, 212] width 55 height 21
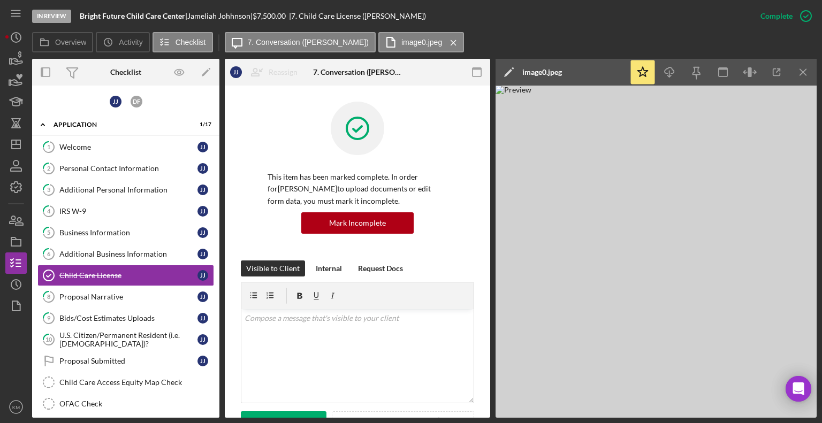
drag, startPoint x: 215, startPoint y: 296, endPoint x: 216, endPoint y: 324, distance: 27.3
click at [216, 324] on div "J J D F Icon/Expander Application 1 / 17 1 Welcome J J 2 Personal Contact Infor…" at bounding box center [125, 252] width 187 height 332
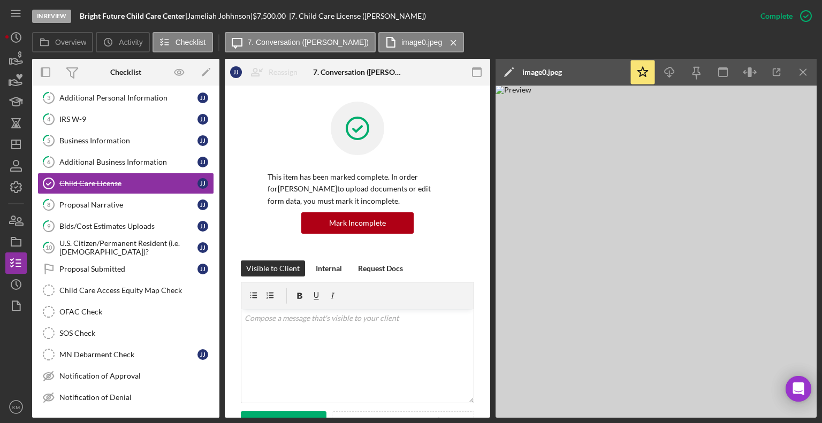
scroll to position [91, 0]
click at [122, 229] on link "9 Bids/Cost Estimates Uploads J J" at bounding box center [125, 226] width 177 height 21
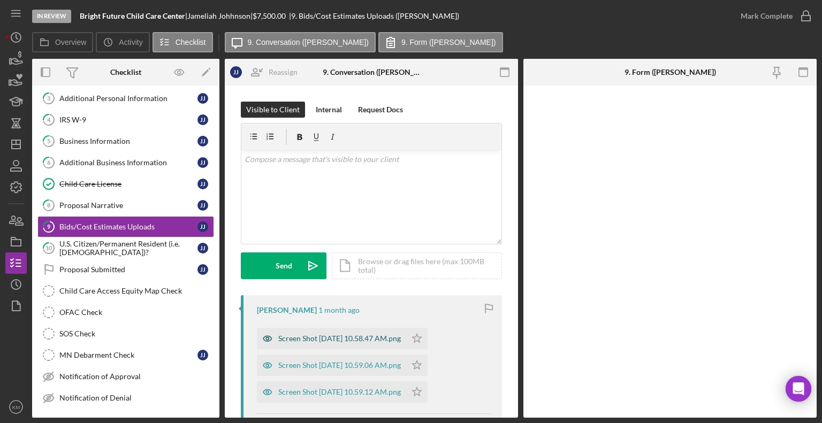
click at [355, 334] on div "Screen Shot [DATE] 10.58.47 AM.png" at bounding box center [339, 338] width 122 height 9
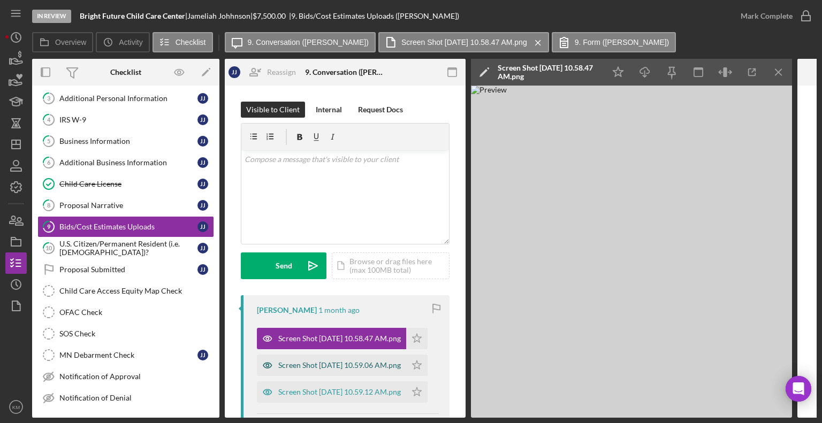
click at [351, 362] on div "Screen Shot [DATE] 10.59.06 AM.png" at bounding box center [339, 365] width 122 height 9
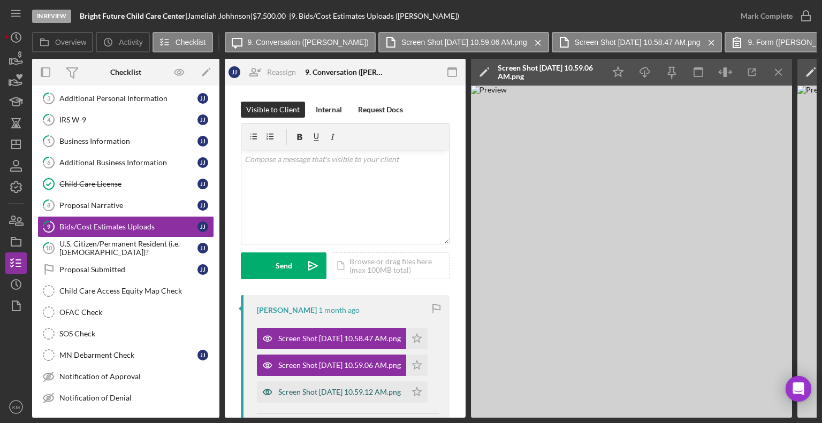
click at [349, 389] on div "Screen Shot [DATE] 10.59.12 AM.png" at bounding box center [339, 392] width 122 height 9
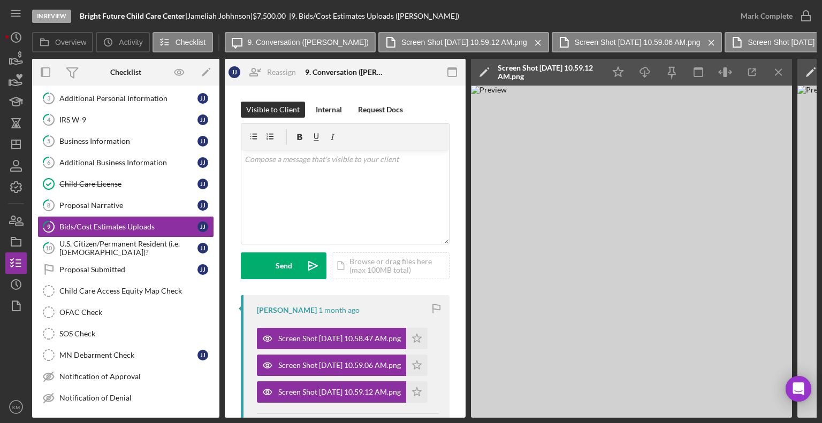
click at [363, 349] on div "Screen Shot [DATE] 10.59.06 AM.png Icon/Star" at bounding box center [345, 362] width 176 height 27
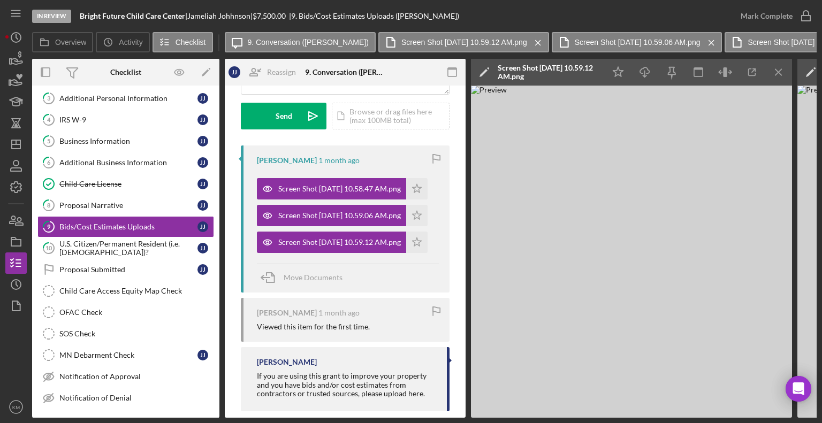
scroll to position [167, 0]
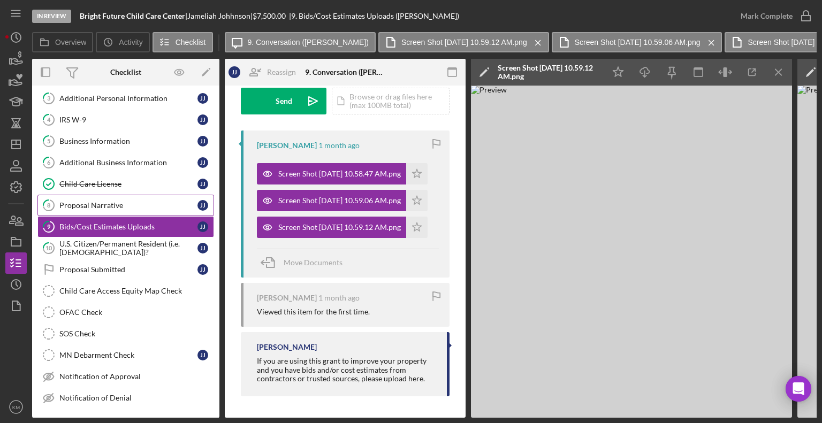
click at [98, 201] on div "Proposal Narrative" at bounding box center [128, 205] width 138 height 9
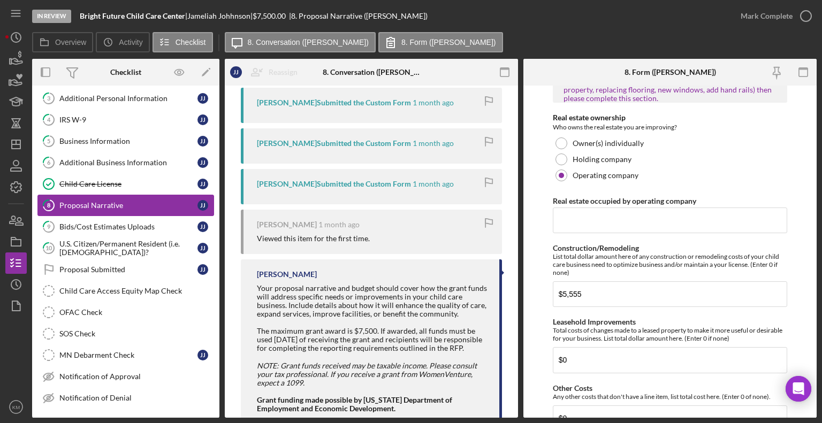
scroll to position [286, 0]
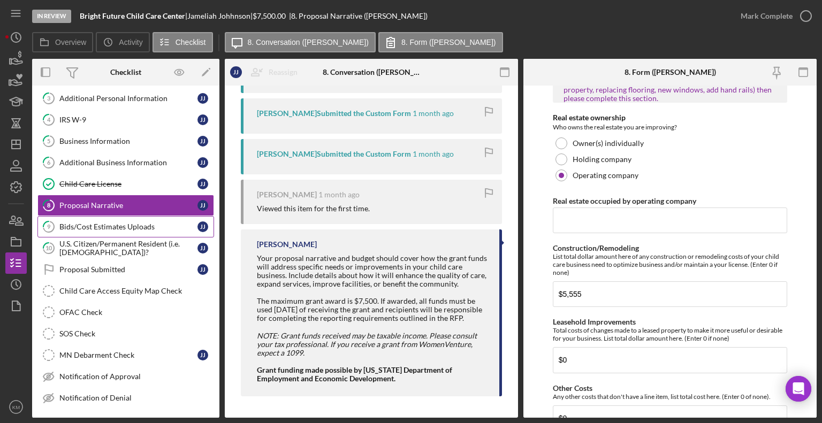
click at [124, 224] on div "Bids/Cost Estimates Uploads" at bounding box center [128, 227] width 138 height 9
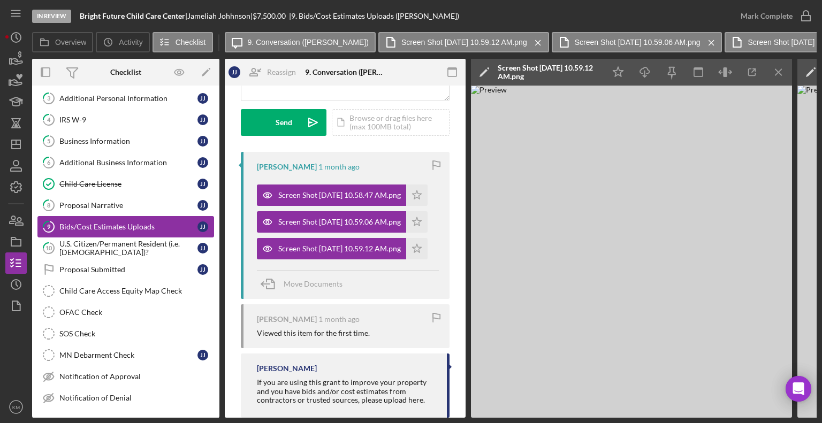
scroll to position [167, 0]
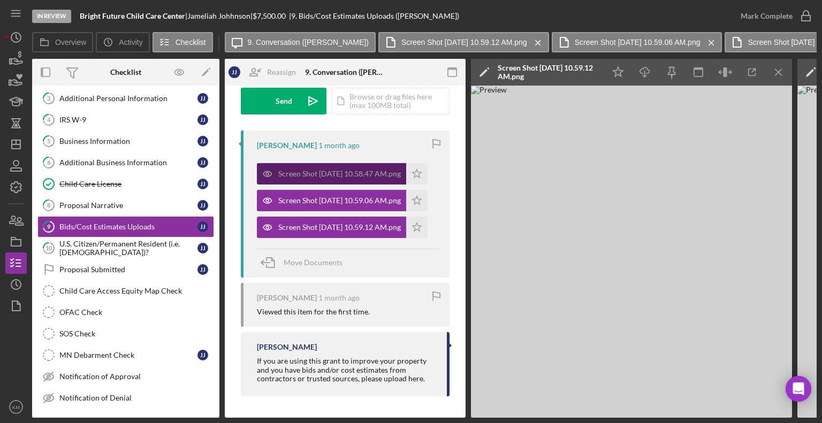
click at [392, 170] on div "Screen Shot [DATE] 10.58.47 AM.png" at bounding box center [339, 174] width 122 height 9
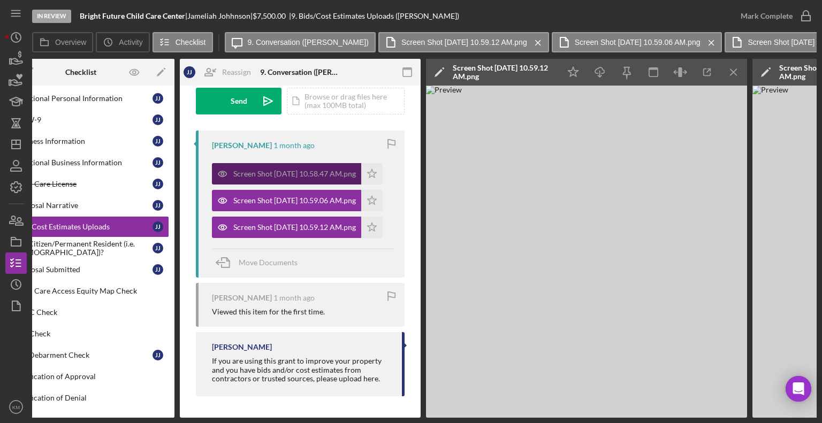
scroll to position [0, 0]
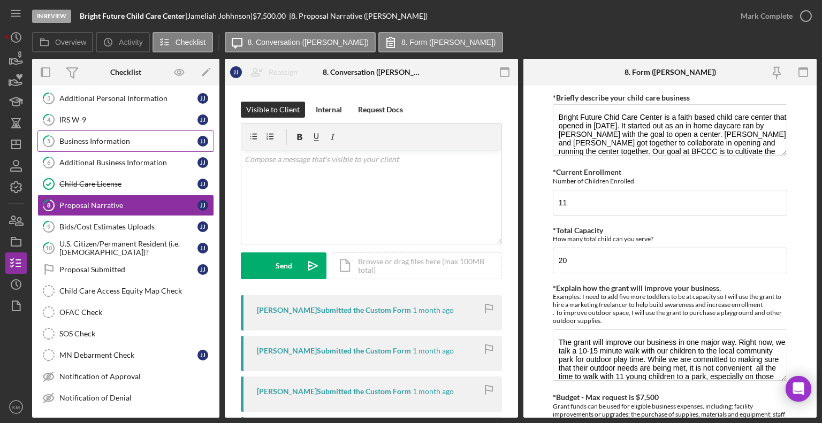
click at [159, 146] on link "5 Business Information J J" at bounding box center [125, 141] width 177 height 21
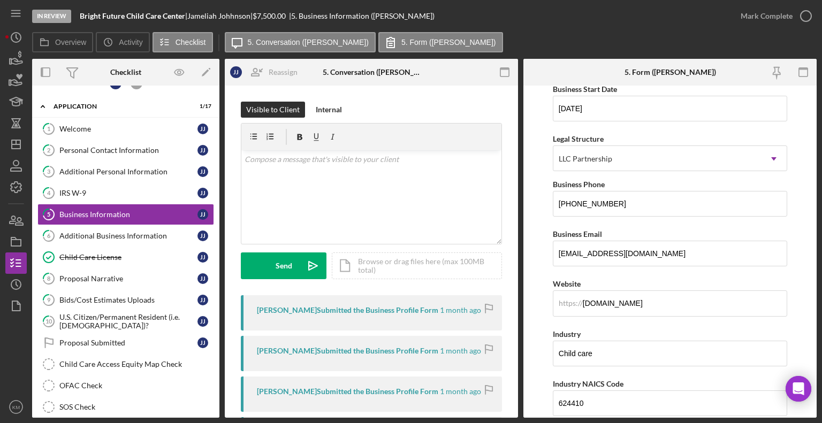
scroll to position [18, 0]
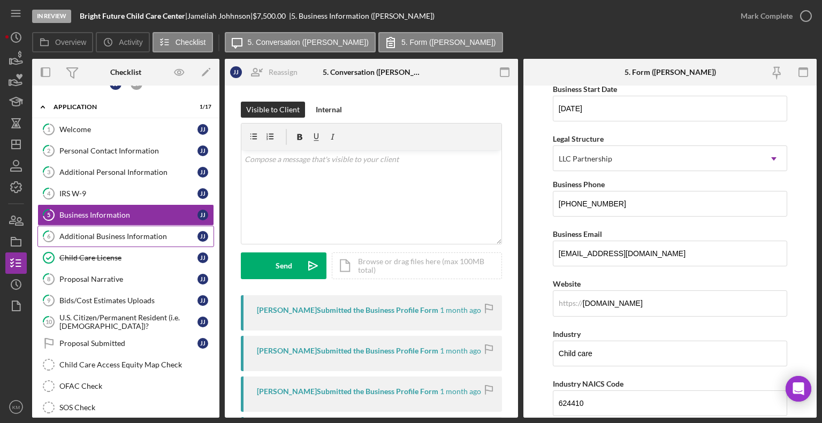
click at [142, 236] on div "Additional Business Information" at bounding box center [128, 236] width 138 height 9
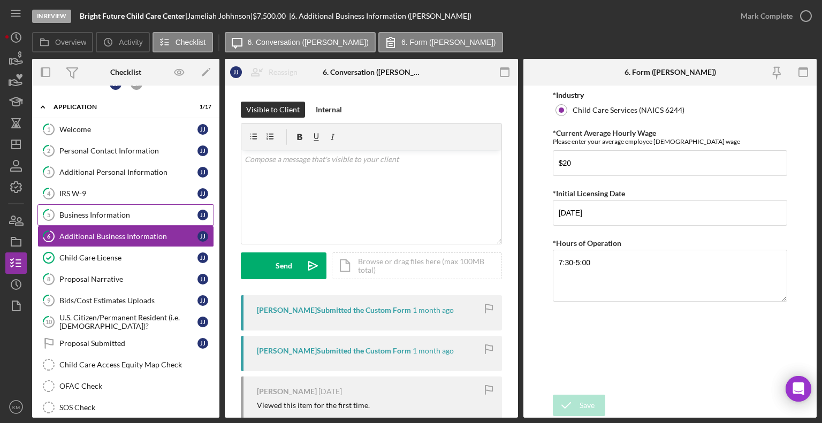
click at [122, 222] on link "5 Business Information J J" at bounding box center [125, 214] width 177 height 21
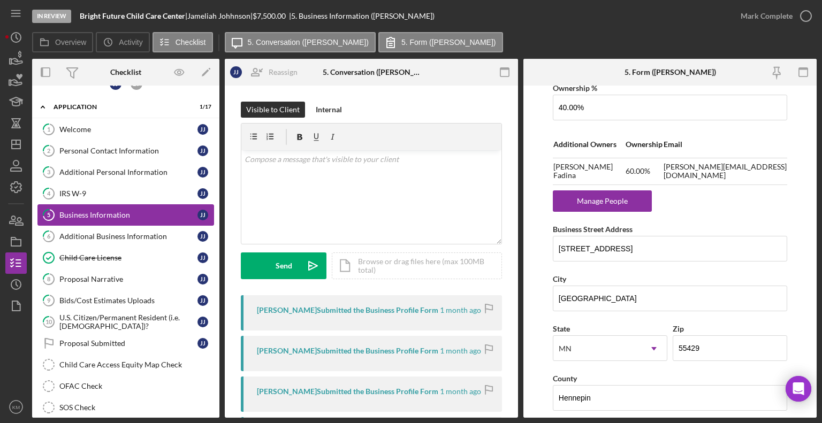
scroll to position [647, 0]
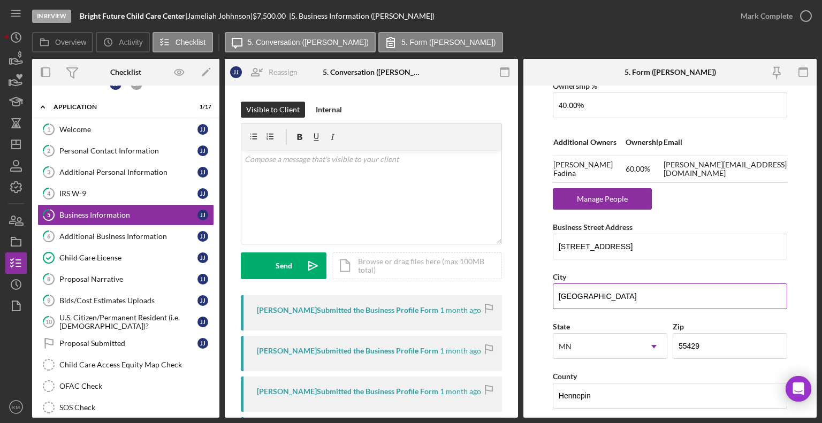
click at [618, 283] on input "[GEOGRAPHIC_DATA]" at bounding box center [670, 296] width 234 height 26
drag, startPoint x: 556, startPoint y: 244, endPoint x: 664, endPoint y: 243, distance: 108.6
click at [664, 243] on input "[STREET_ADDRESS]" at bounding box center [670, 247] width 234 height 26
drag, startPoint x: 558, startPoint y: 293, endPoint x: 622, endPoint y: 292, distance: 63.1
click at [622, 292] on input "[GEOGRAPHIC_DATA]" at bounding box center [670, 296] width 234 height 26
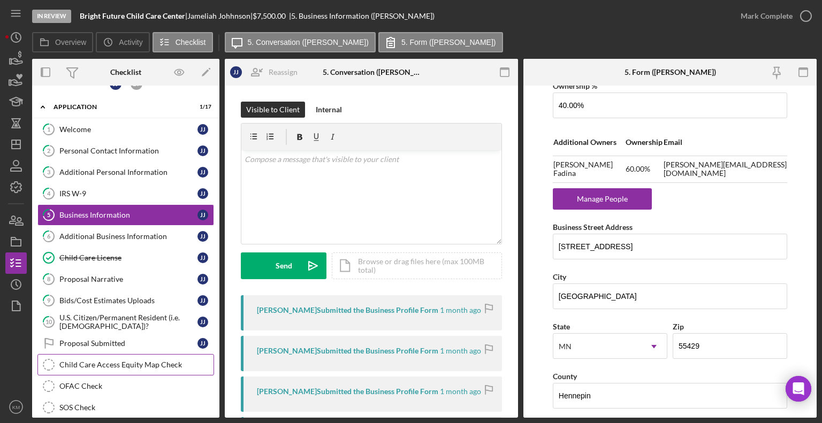
click at [99, 361] on div "Child Care Access Equity Map Check" at bounding box center [136, 365] width 154 height 9
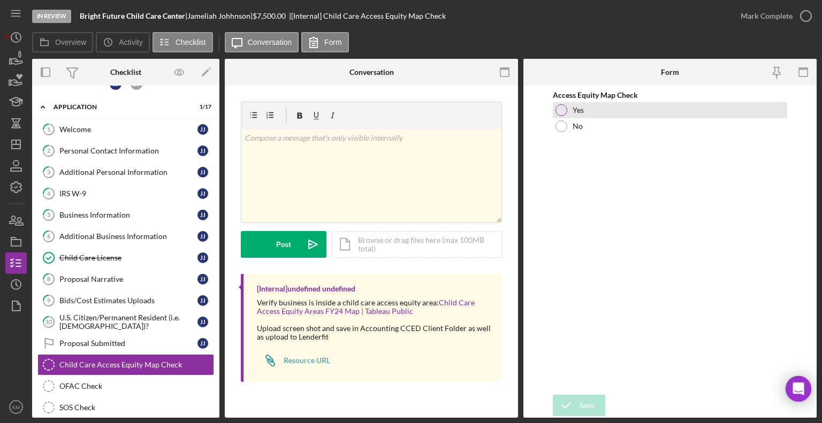
click at [562, 110] on div at bounding box center [561, 110] width 12 height 12
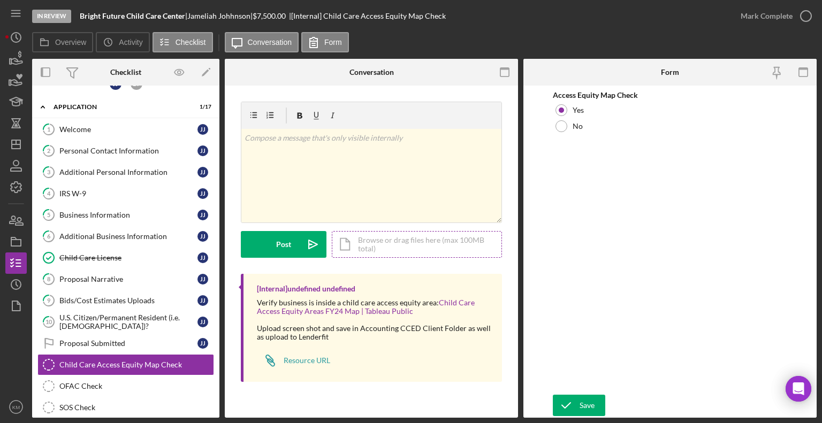
click at [381, 234] on div "Icon/Document Browse or drag files here (max 100MB total) Tap to choose files o…" at bounding box center [417, 244] width 170 height 27
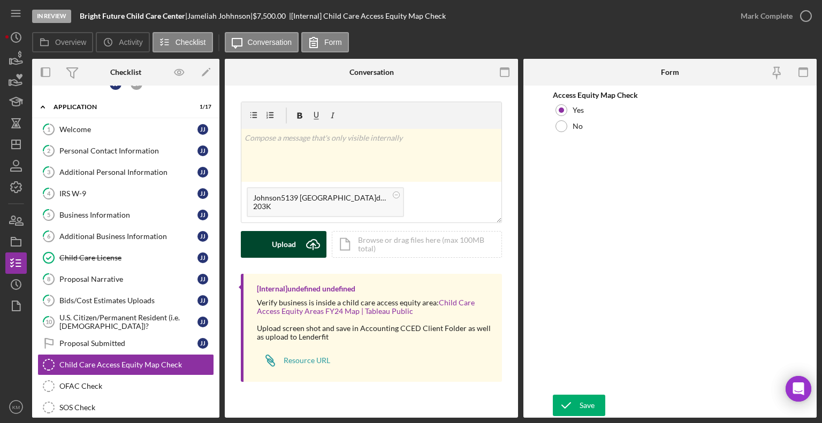
click at [319, 235] on icon "Icon/Upload" at bounding box center [313, 244] width 27 height 27
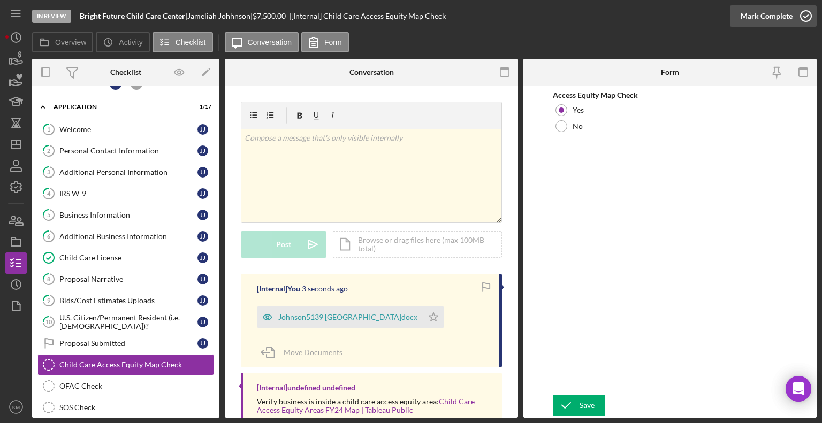
click at [811, 20] on icon "button" at bounding box center [805, 16] width 27 height 27
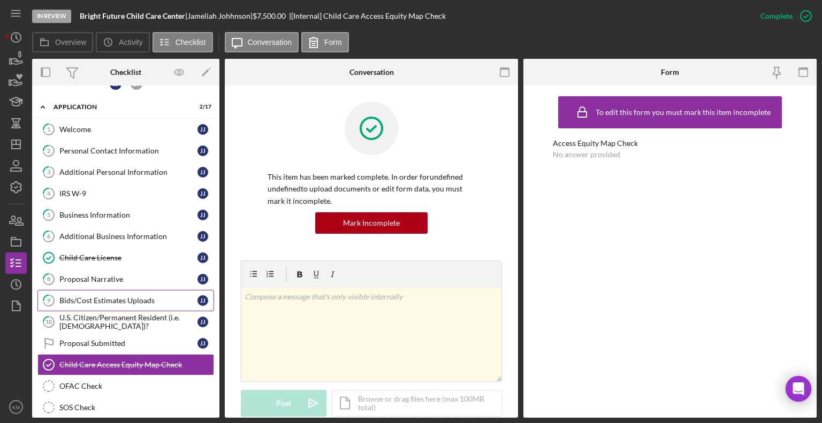
click at [96, 297] on div "Bids/Cost Estimates Uploads" at bounding box center [128, 300] width 138 height 9
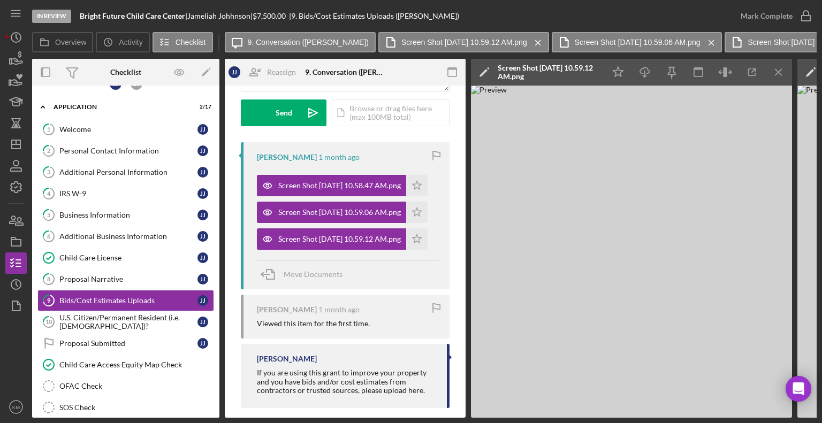
scroll to position [167, 0]
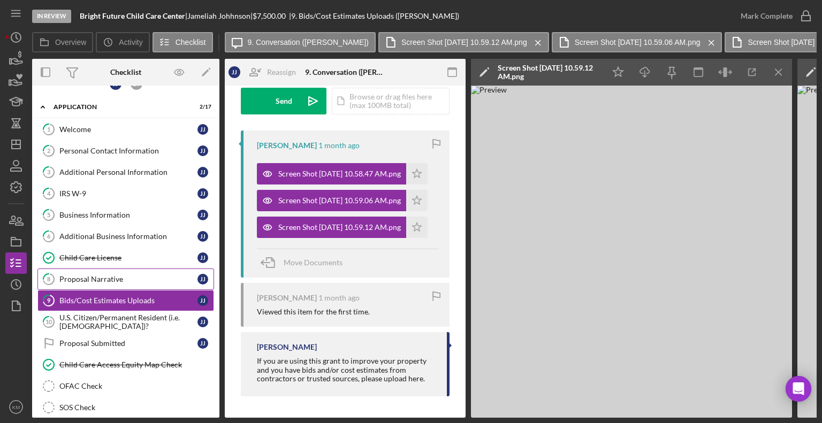
click at [130, 275] on div "Proposal Narrative" at bounding box center [128, 279] width 138 height 9
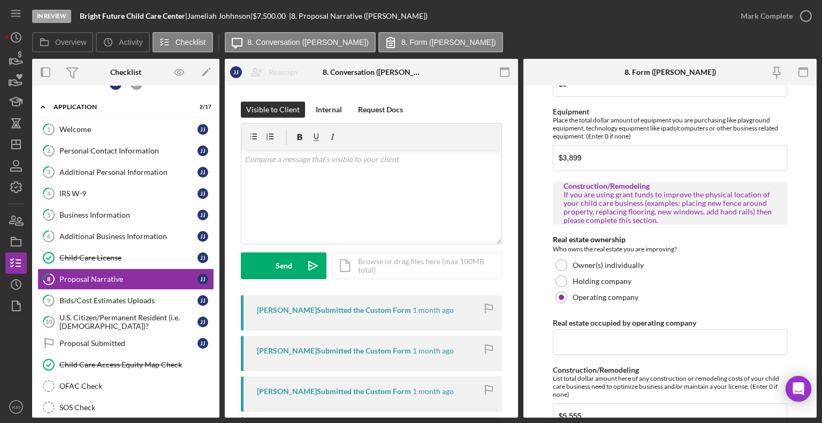
scroll to position [553, 0]
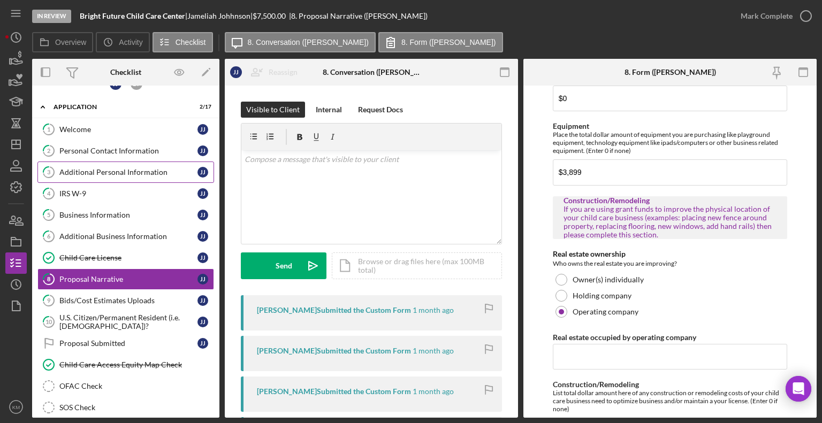
click at [83, 174] on div "Additional Personal Information" at bounding box center [128, 172] width 138 height 9
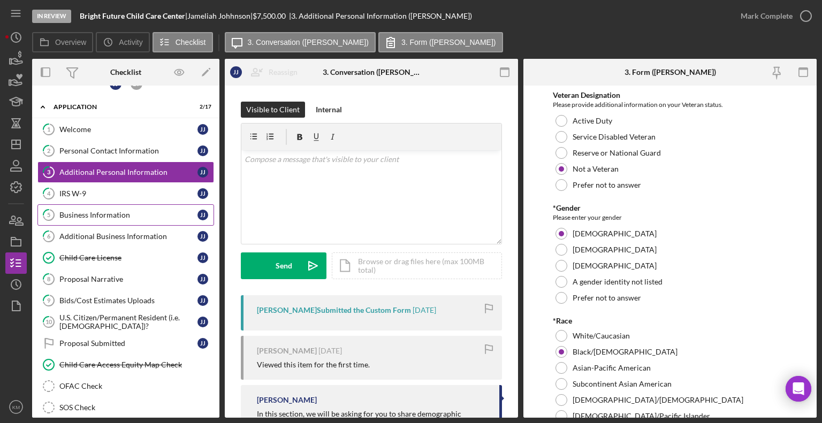
click at [82, 211] on div "Business Information" at bounding box center [128, 215] width 138 height 9
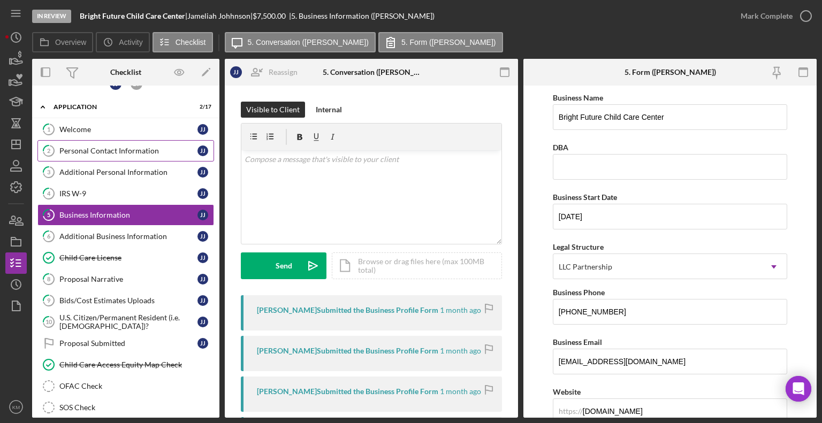
click at [160, 148] on div "Personal Contact Information" at bounding box center [128, 151] width 138 height 9
